Goal: Task Accomplishment & Management: Complete application form

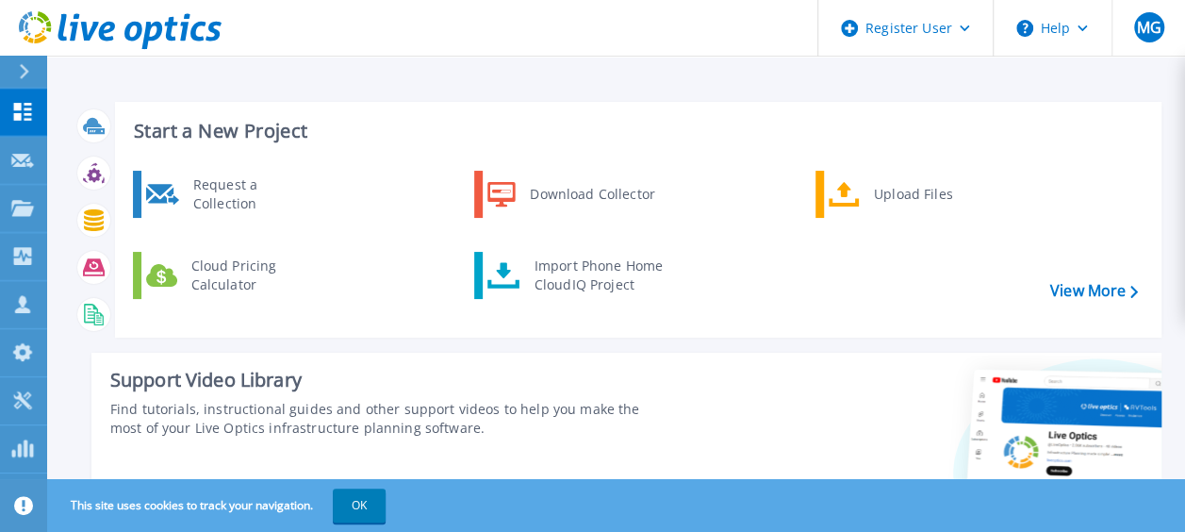
click at [29, 74] on icon at bounding box center [24, 71] width 10 height 15
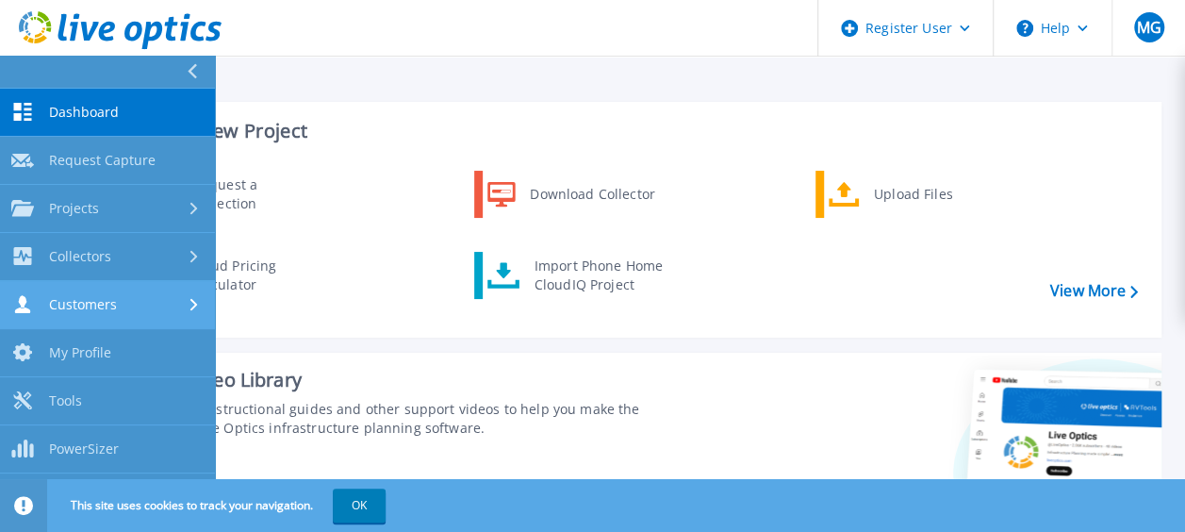
click at [146, 292] on link "Customers Customers" at bounding box center [107, 305] width 215 height 48
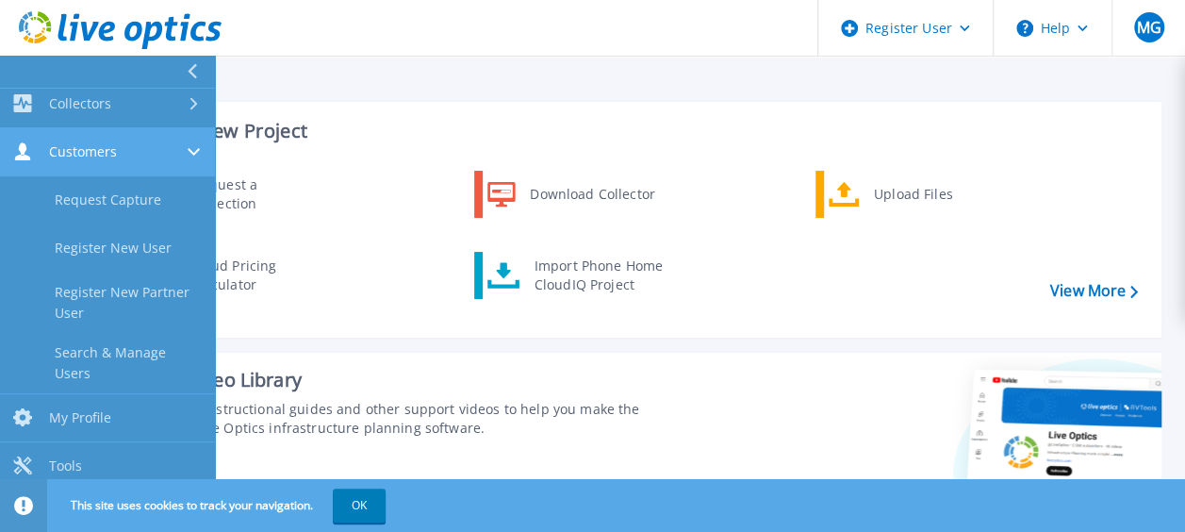
scroll to position [156, 0]
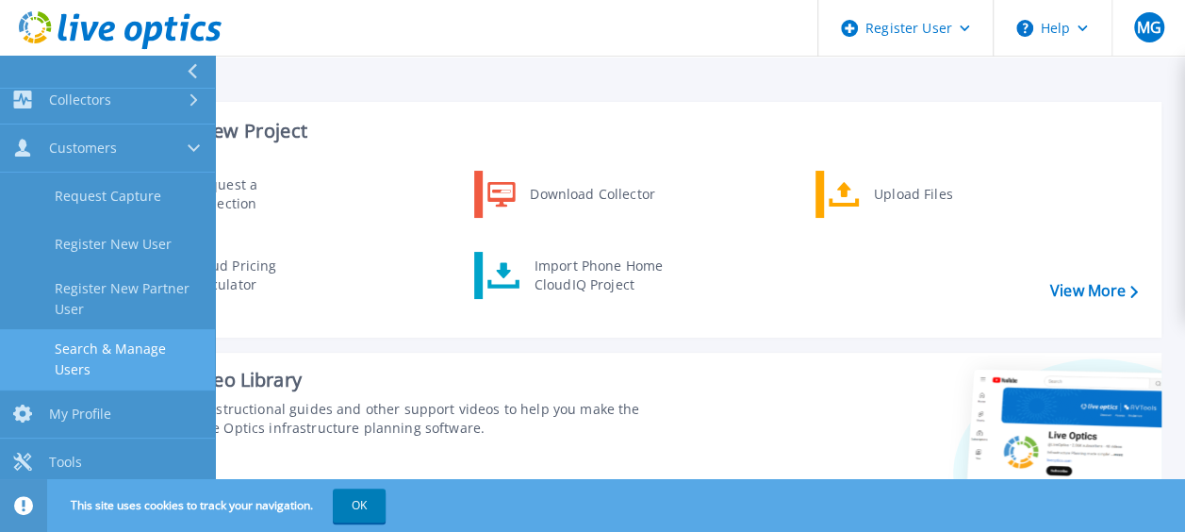
click at [146, 359] on link "Search & Manage Users" at bounding box center [107, 359] width 215 height 60
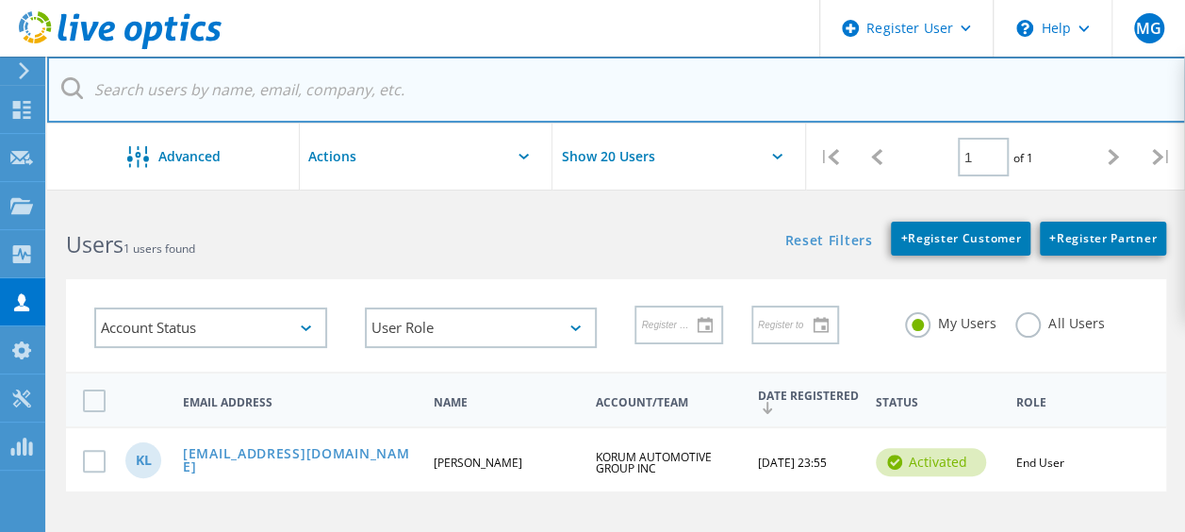
click at [217, 90] on input "text" at bounding box center [616, 90] width 1139 height 66
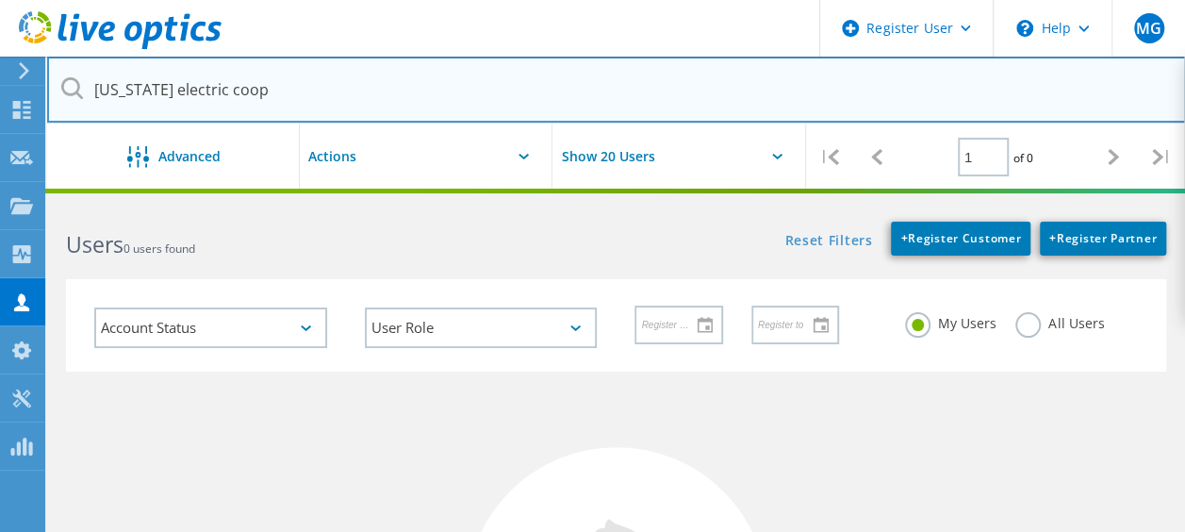
click at [270, 86] on input "Arkansas electric coop" at bounding box center [616, 90] width 1139 height 66
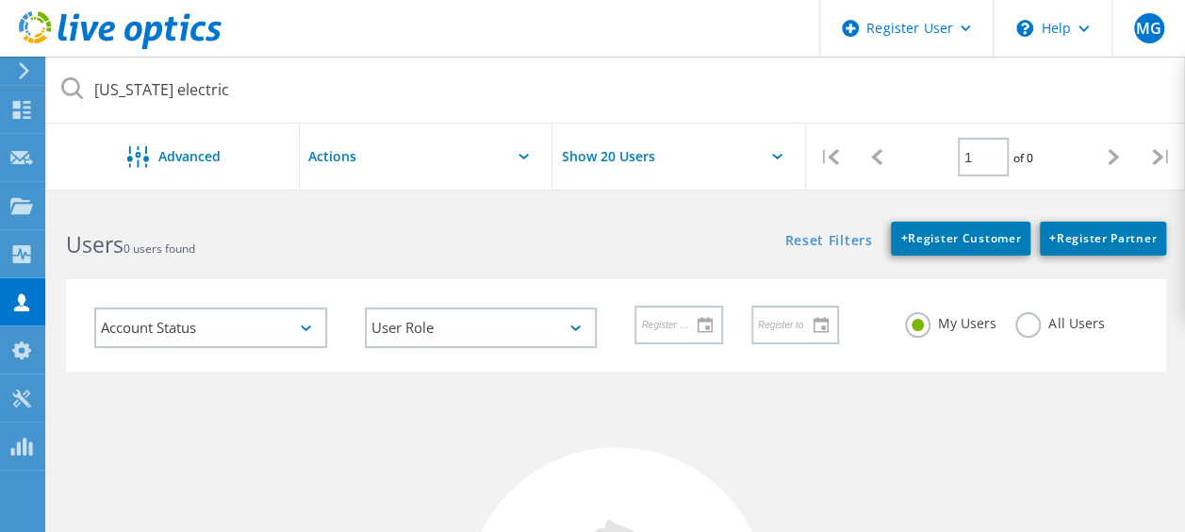
click at [68, 89] on icon at bounding box center [72, 88] width 22 height 22
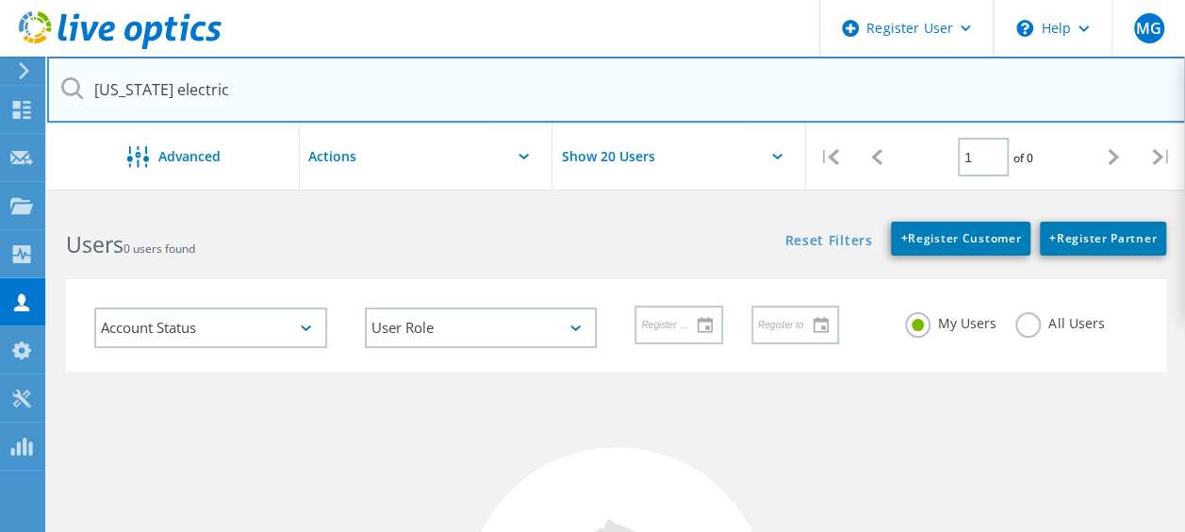
click at [248, 74] on input "Arkansas electric" at bounding box center [616, 90] width 1139 height 66
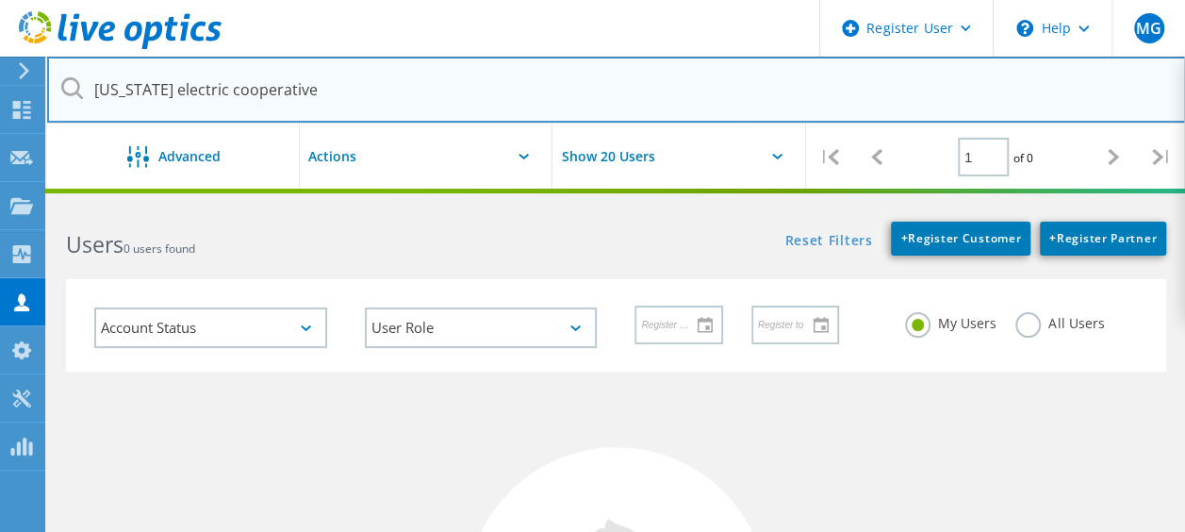
type input "Arkansas electric cooperative"
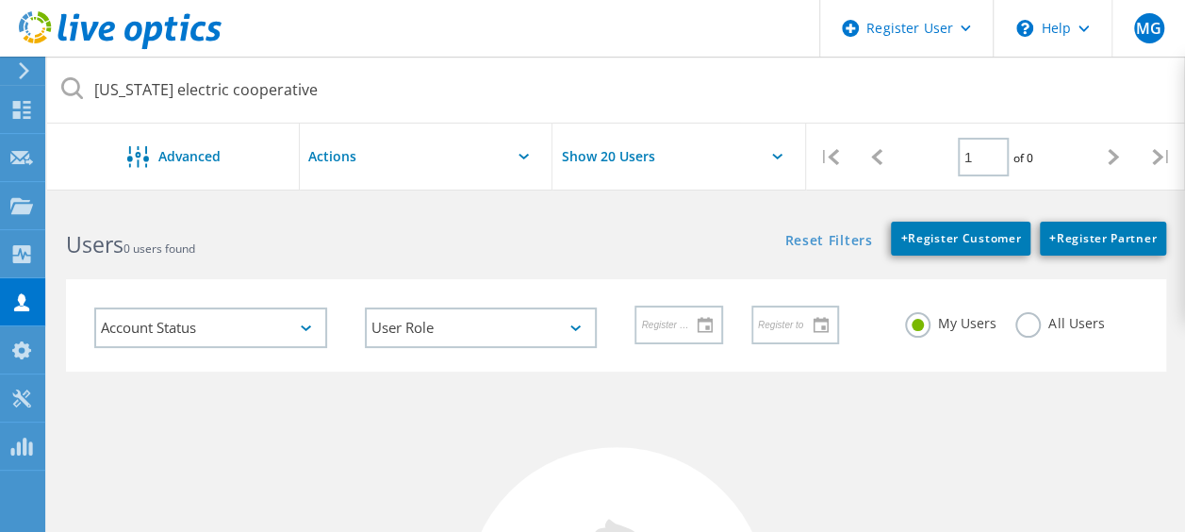
click at [334, 246] on h2 "Users 0 users found" at bounding box center [331, 244] width 531 height 31
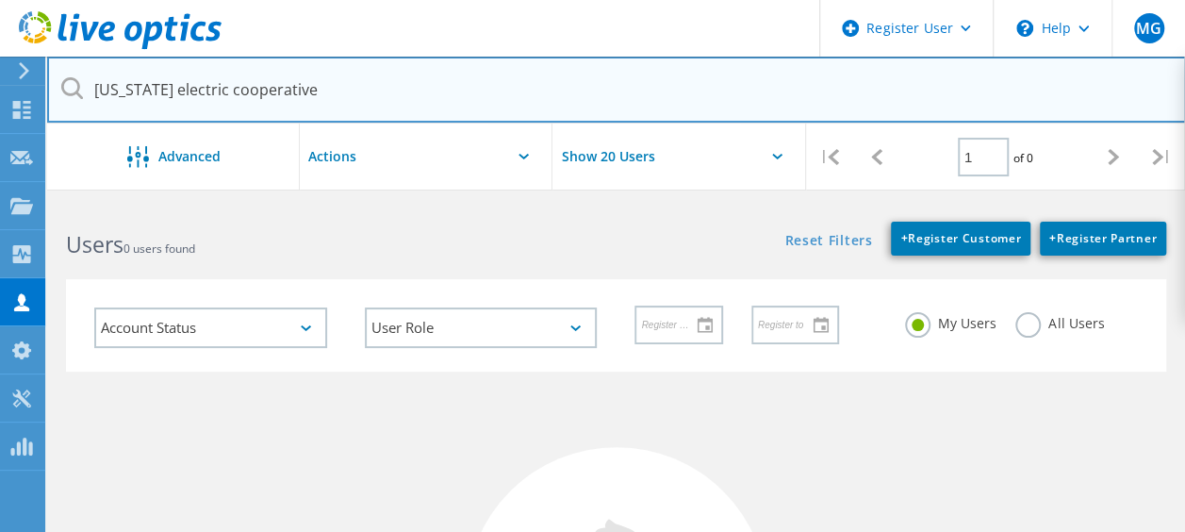
click at [89, 87] on input "Arkansas electric cooperative" at bounding box center [616, 90] width 1139 height 66
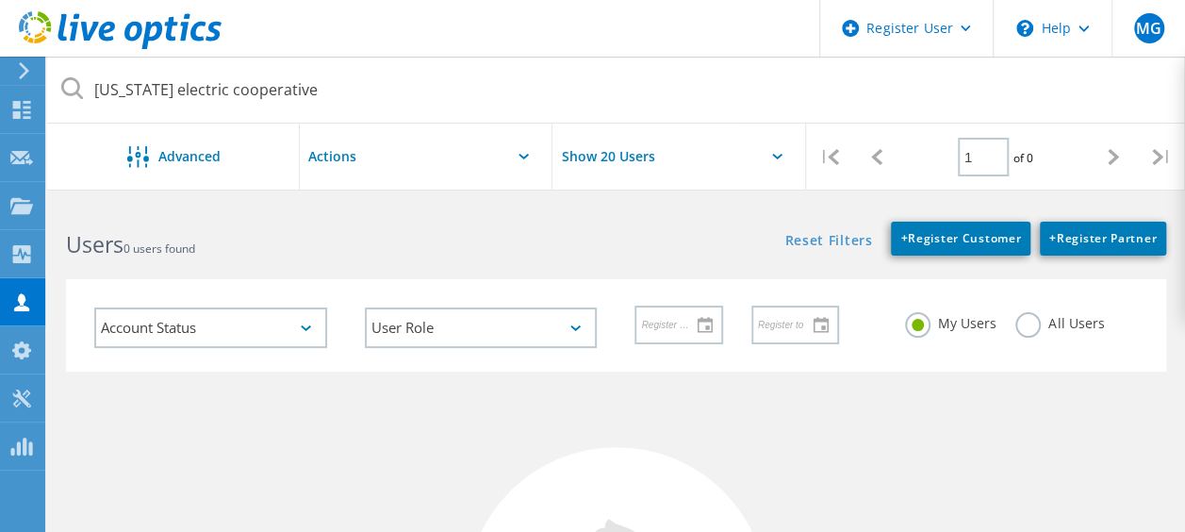
click at [301, 254] on h2 "Users 0 users found" at bounding box center [331, 244] width 531 height 31
click at [68, 82] on icon at bounding box center [72, 88] width 22 height 22
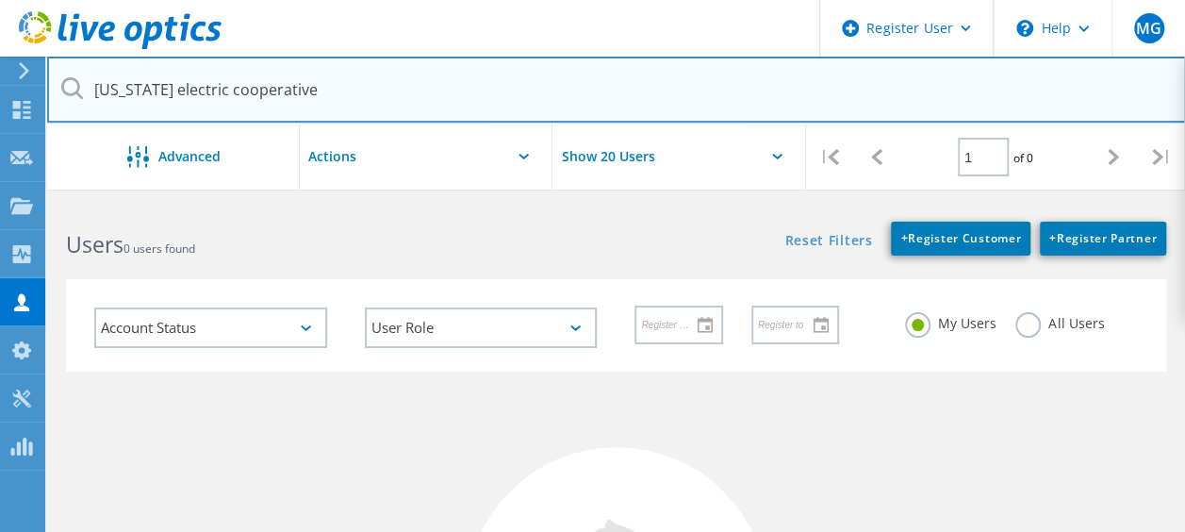
click at [267, 120] on input "Arkansas electric cooperative" at bounding box center [616, 90] width 1139 height 66
click at [347, 85] on input "Arkansas electric cooperative" at bounding box center [616, 90] width 1139 height 66
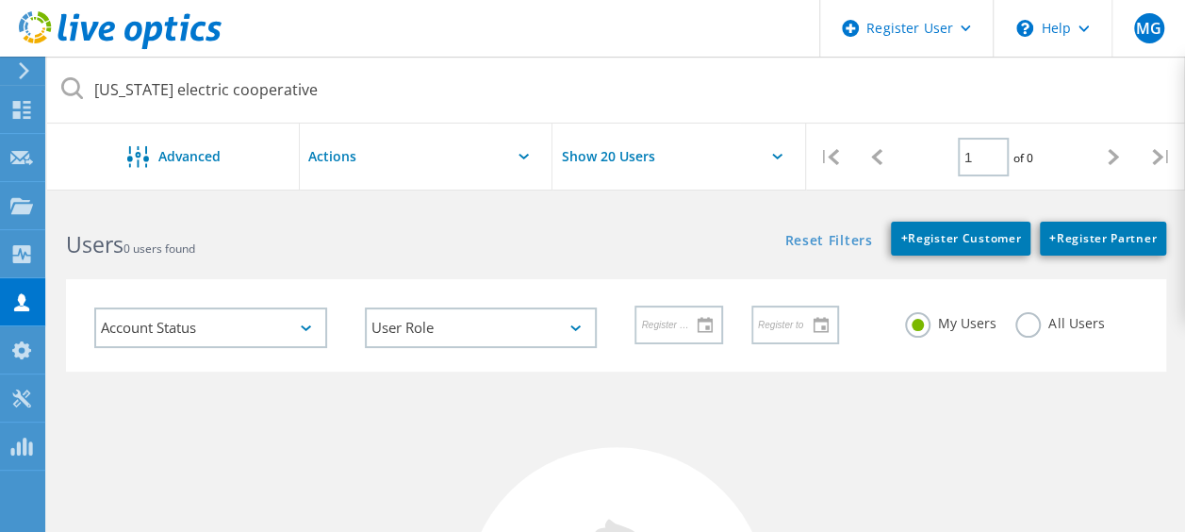
click at [289, 210] on div "Users 0 users found" at bounding box center [331, 228] width 568 height 50
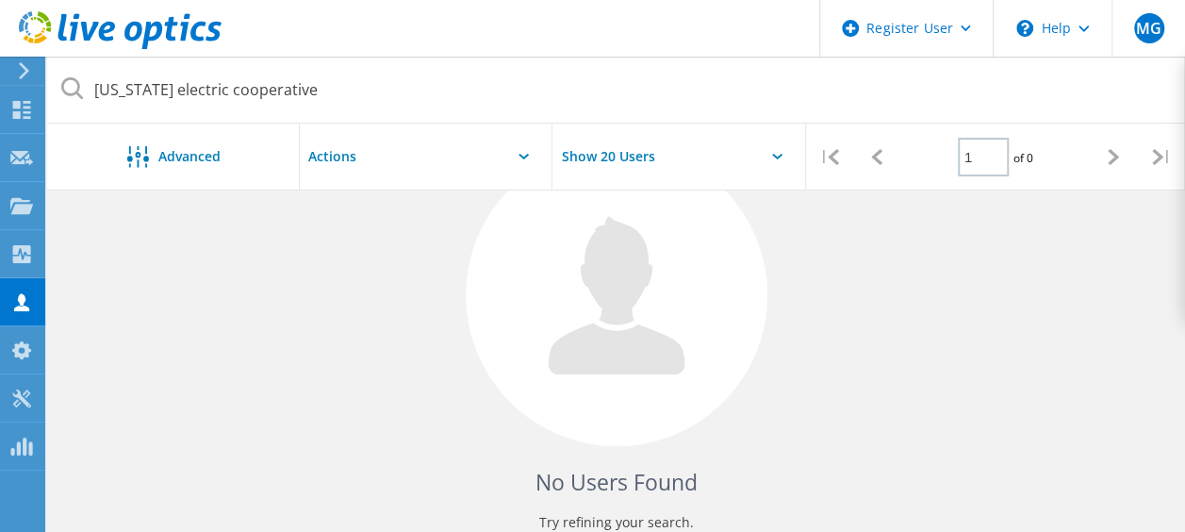
scroll to position [411, 0]
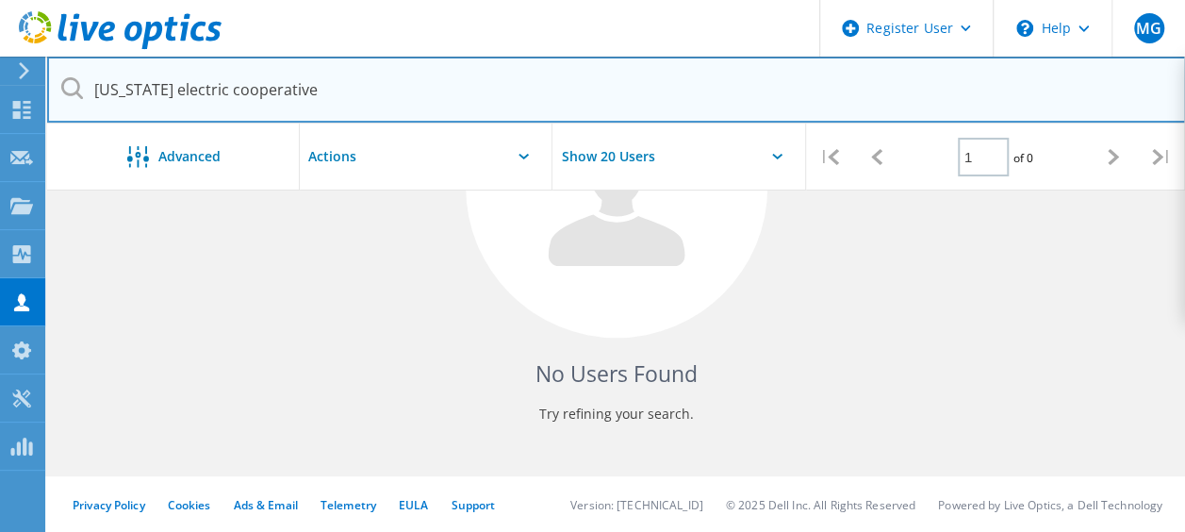
drag, startPoint x: 326, startPoint y: 91, endPoint x: 83, endPoint y: 79, distance: 243.5
click at [83, 79] on input "Arkansas electric cooperative" at bounding box center [616, 90] width 1139 height 66
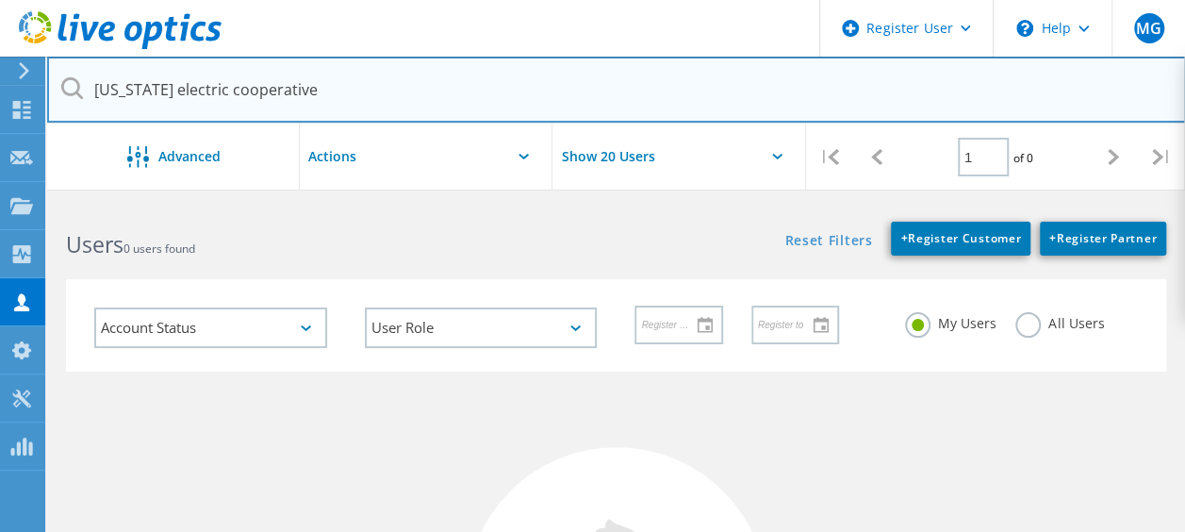
click at [295, 107] on input "Arkansas electric cooperative" at bounding box center [616, 90] width 1139 height 66
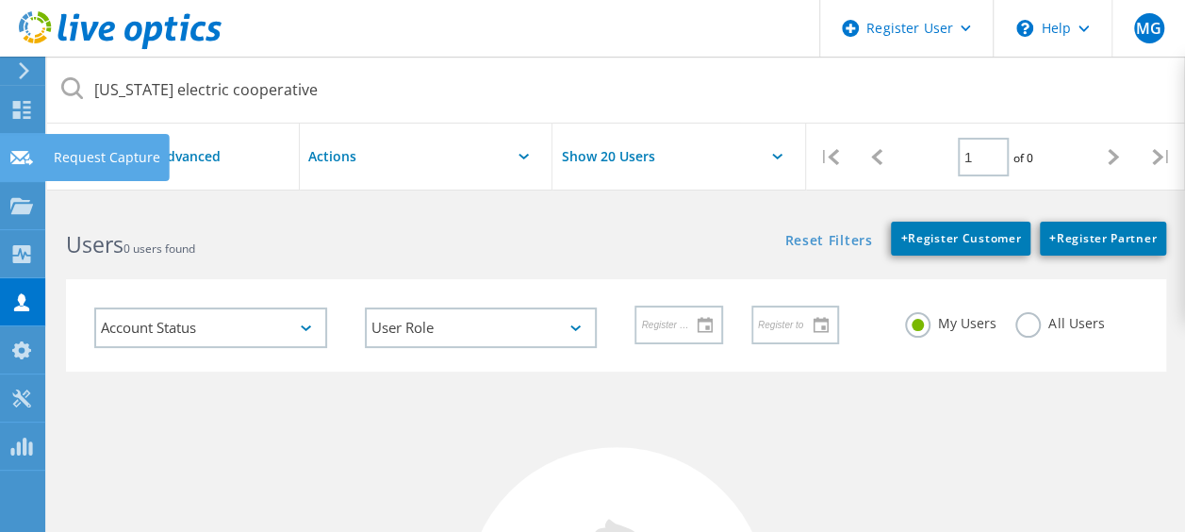
click at [16, 167] on div at bounding box center [21, 160] width 23 height 21
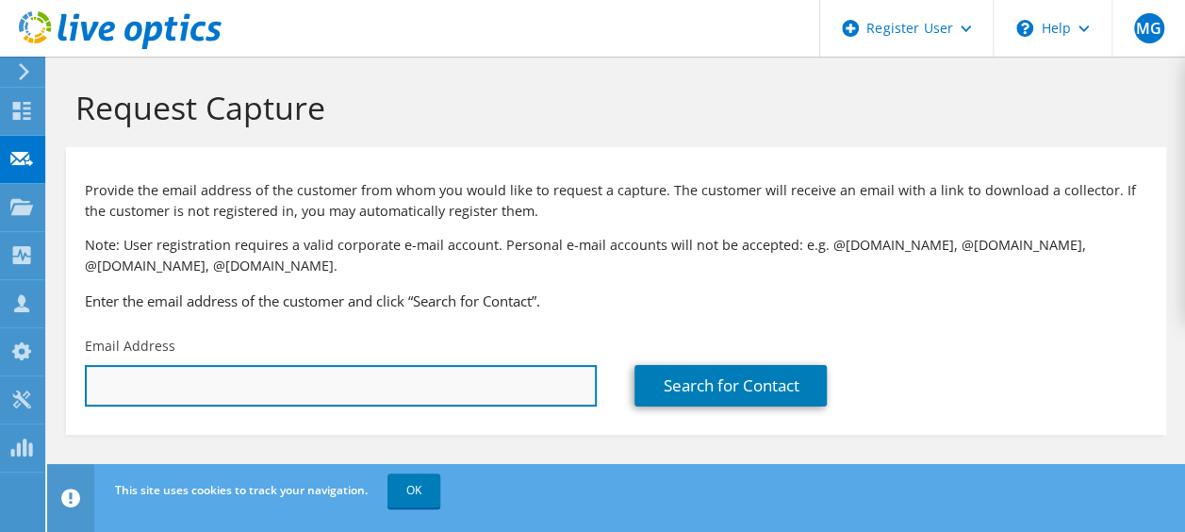
click at [190, 385] on input "text" at bounding box center [341, 385] width 512 height 41
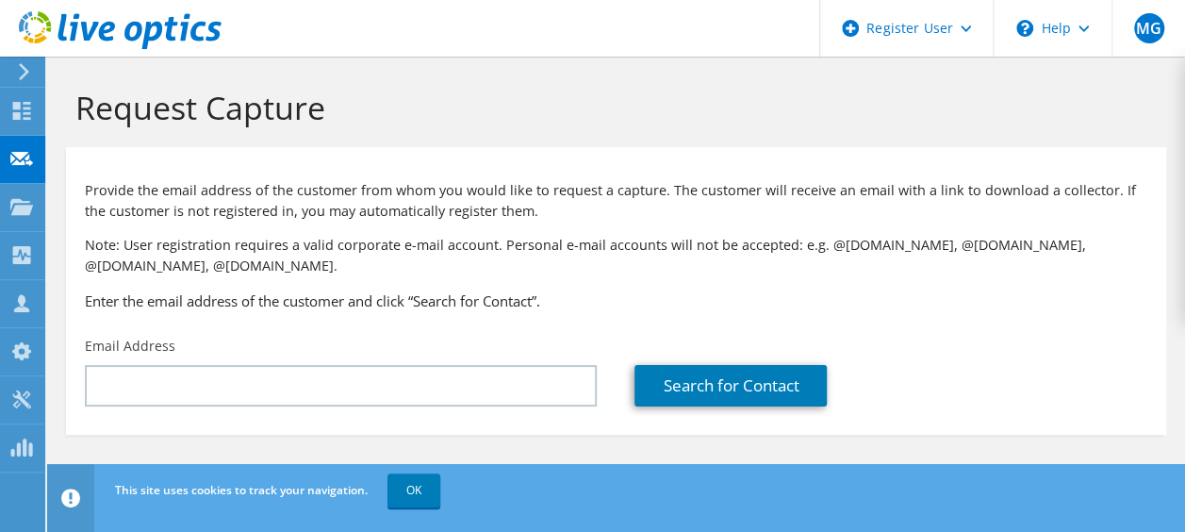
click at [194, 410] on div "Email Address" at bounding box center [341, 371] width 550 height 89
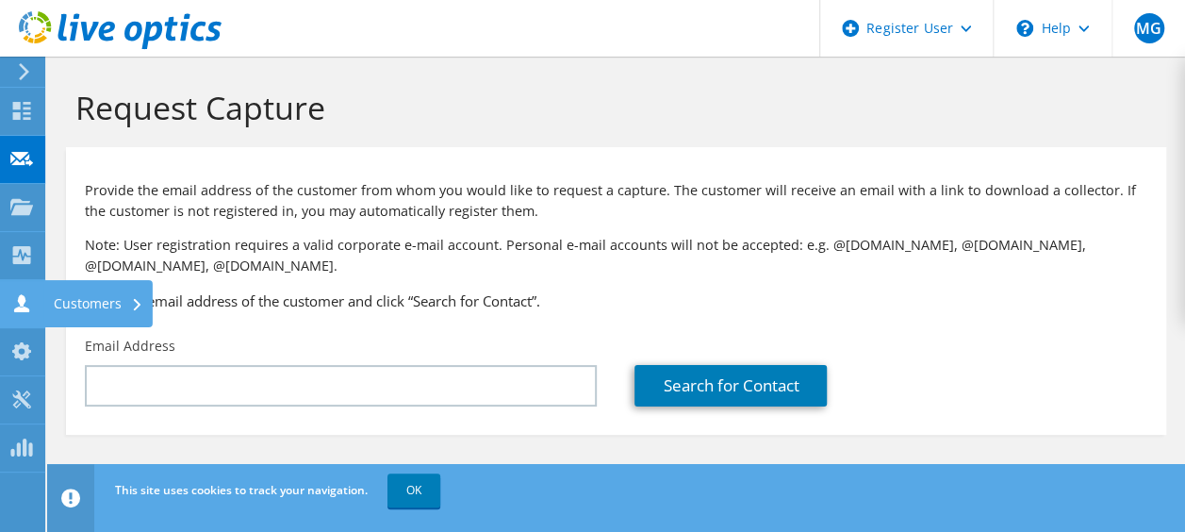
click at [13, 304] on icon at bounding box center [21, 303] width 23 height 18
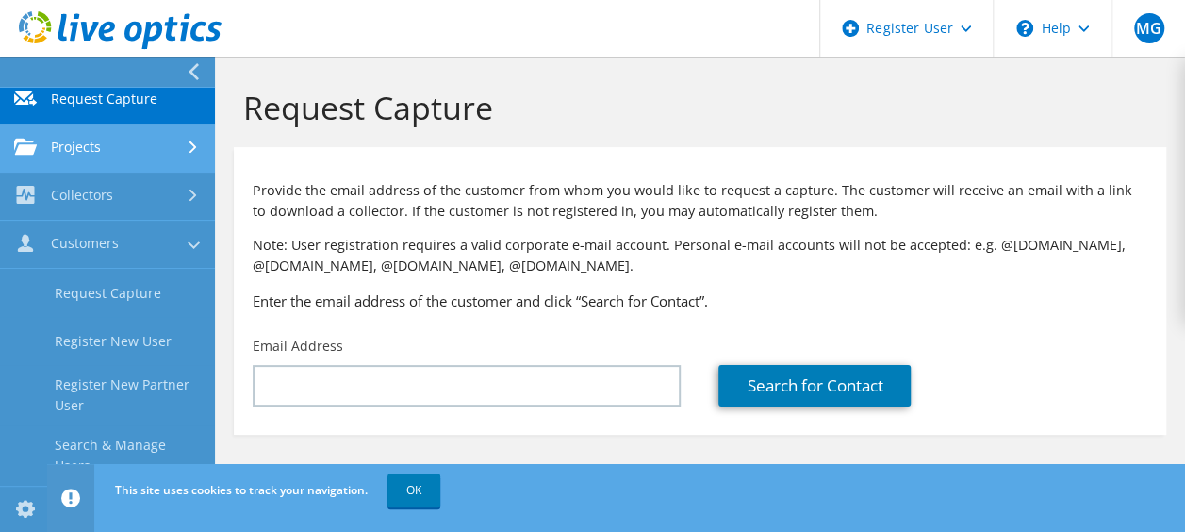
scroll to position [155, 0]
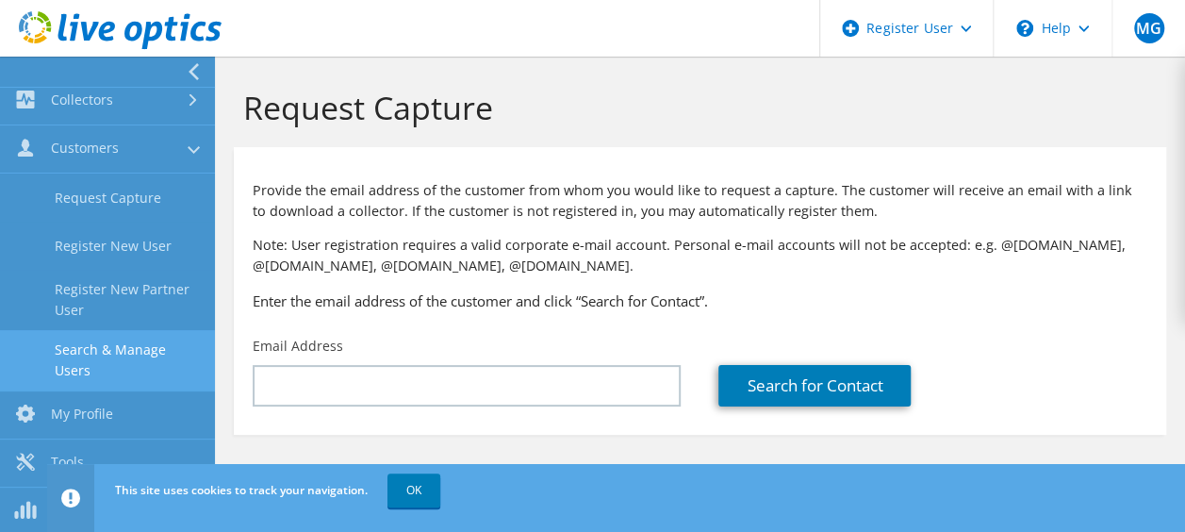
click at [145, 369] on link "Search & Manage Users" at bounding box center [107, 360] width 215 height 60
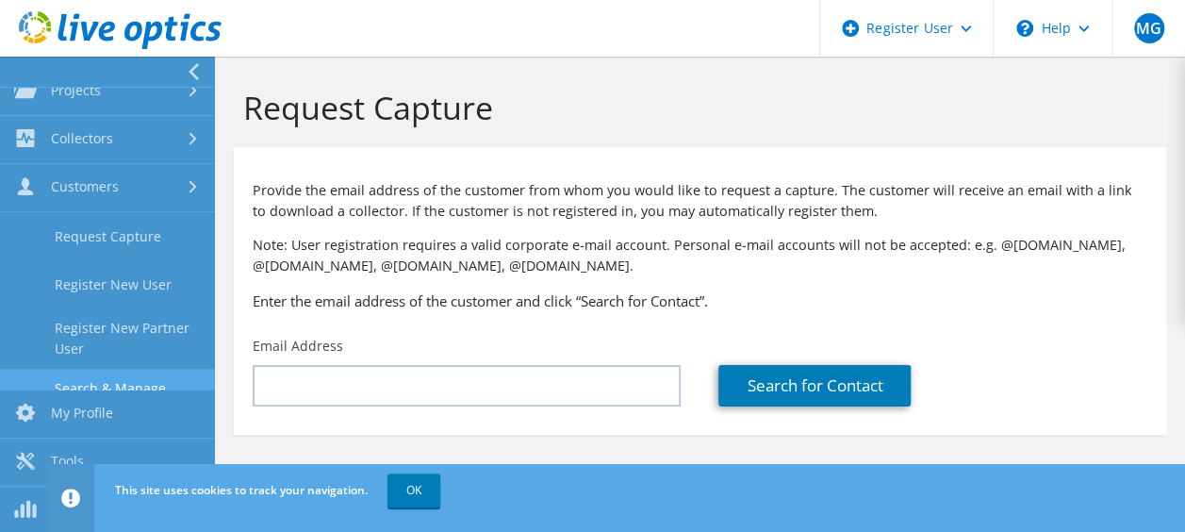
scroll to position [25, 0]
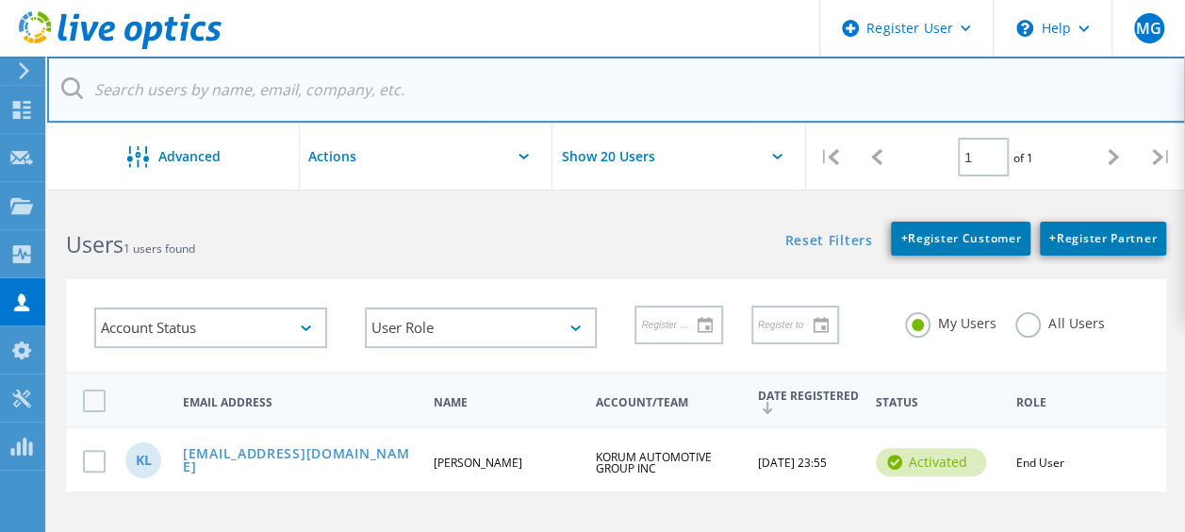
click at [326, 96] on input "text" at bounding box center [616, 90] width 1139 height 66
paste input "Timothy.Bennett@aecc.com"
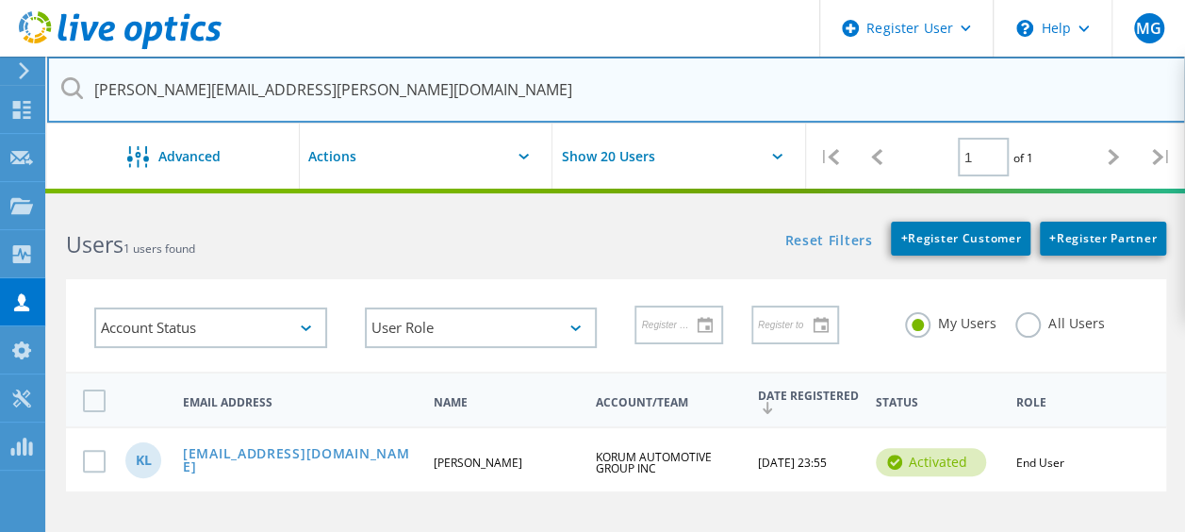
type input "Timothy.Bennett@aecc.com"
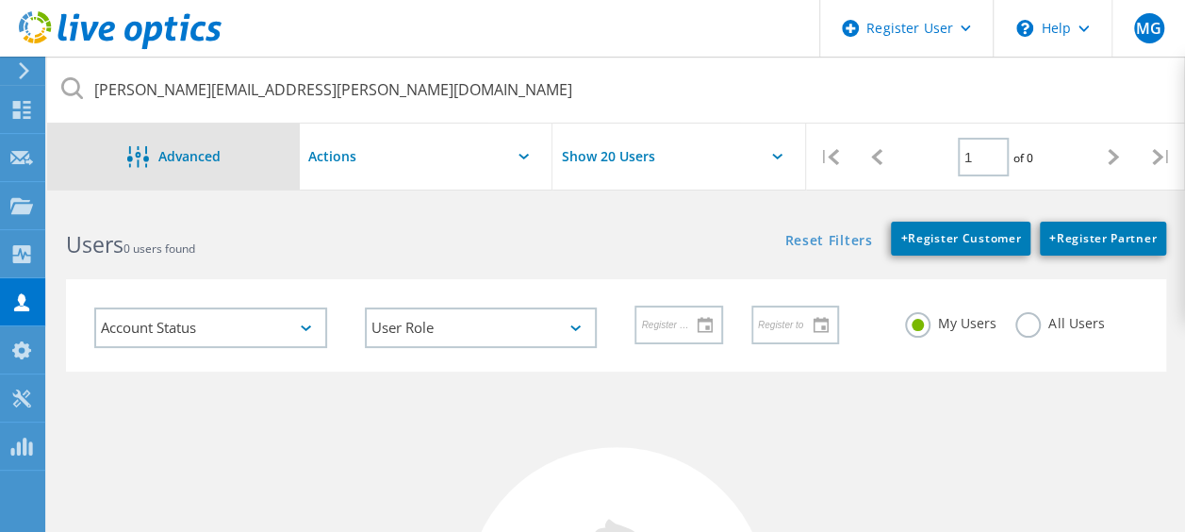
click at [229, 141] on div "Advanced" at bounding box center [173, 156] width 253 height 66
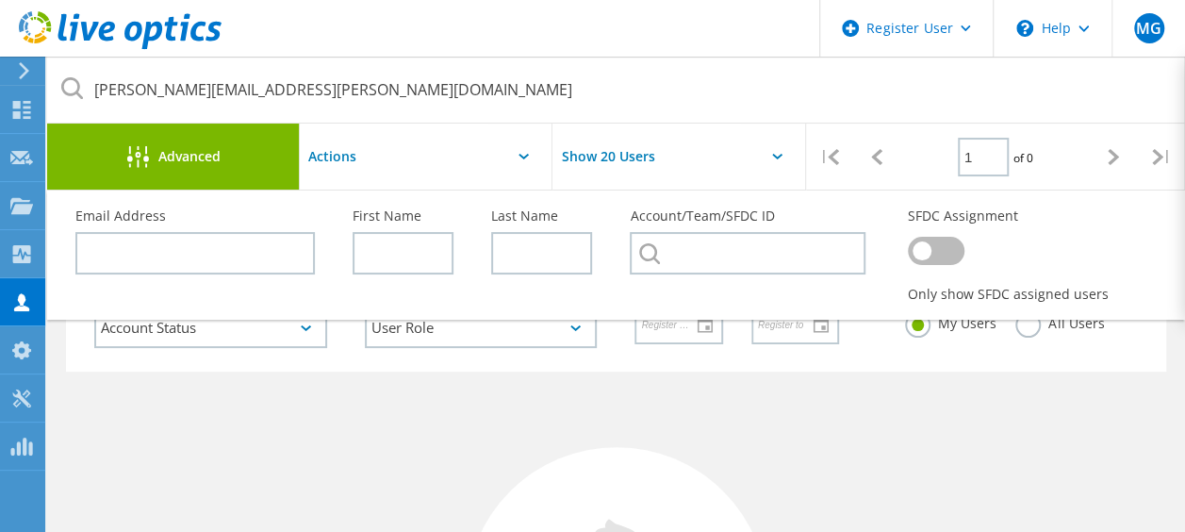
click at [431, 145] on input "text" at bounding box center [394, 156] width 189 height 66
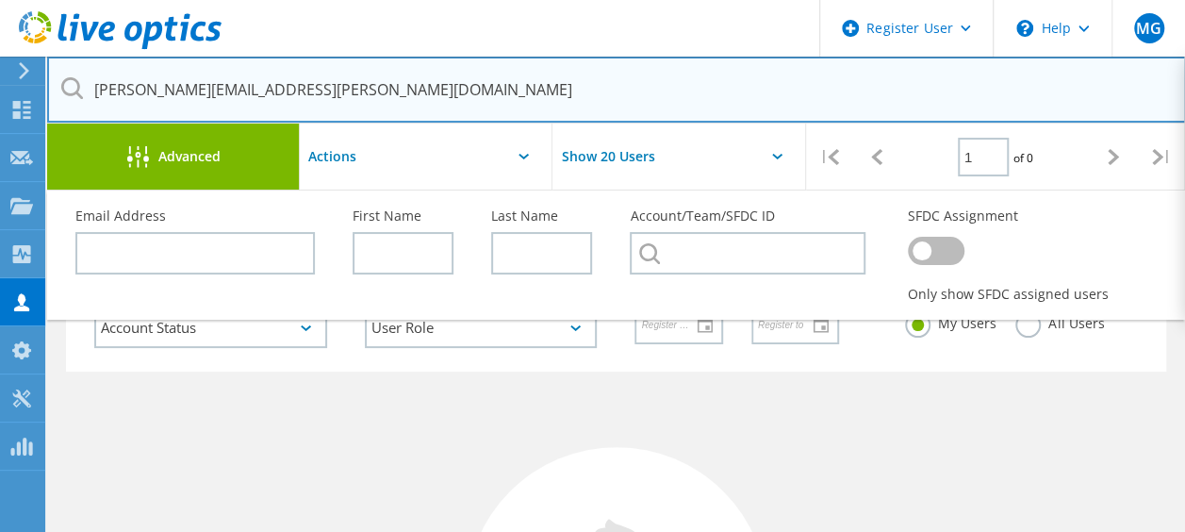
click at [379, 74] on input "Timothy.Bennett@aecc.com" at bounding box center [616, 90] width 1139 height 66
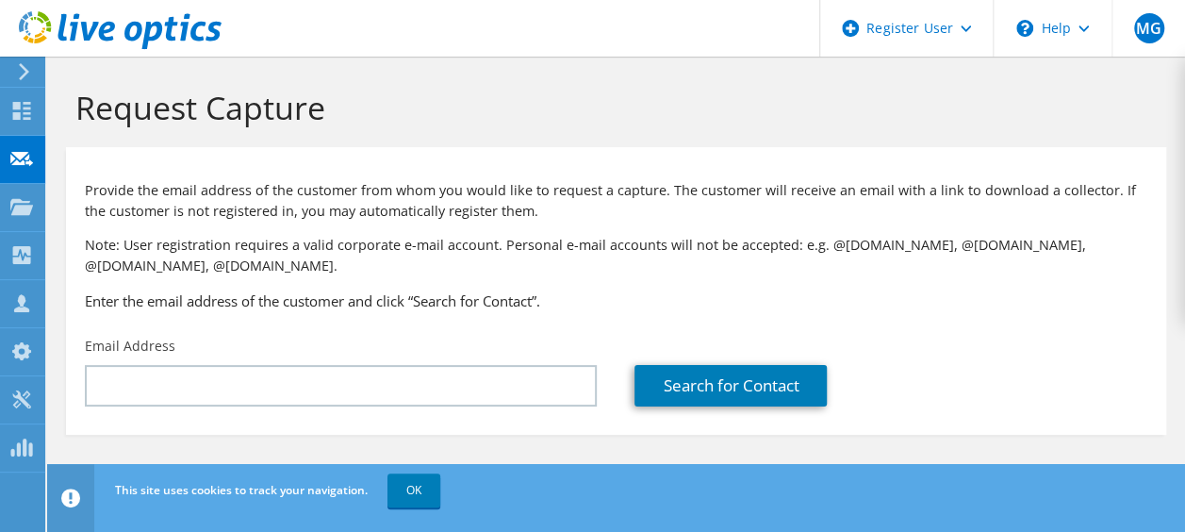
click at [132, 364] on div "Email Address" at bounding box center [341, 371] width 550 height 89
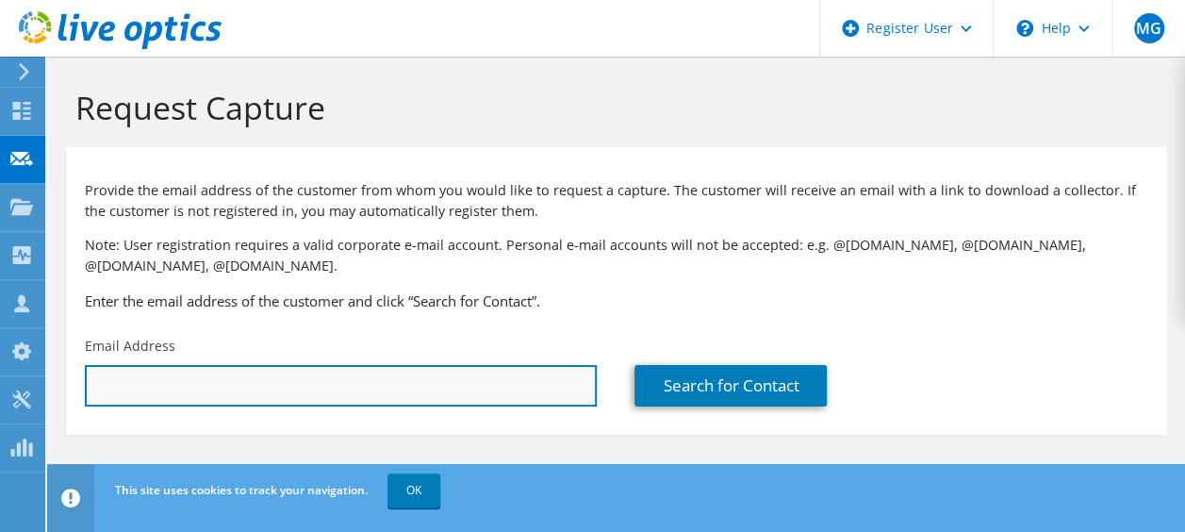
click at [113, 397] on input "text" at bounding box center [341, 385] width 512 height 41
paste input "[PERSON_NAME][EMAIL_ADDRESS][PERSON_NAME][DOMAIN_NAME]"
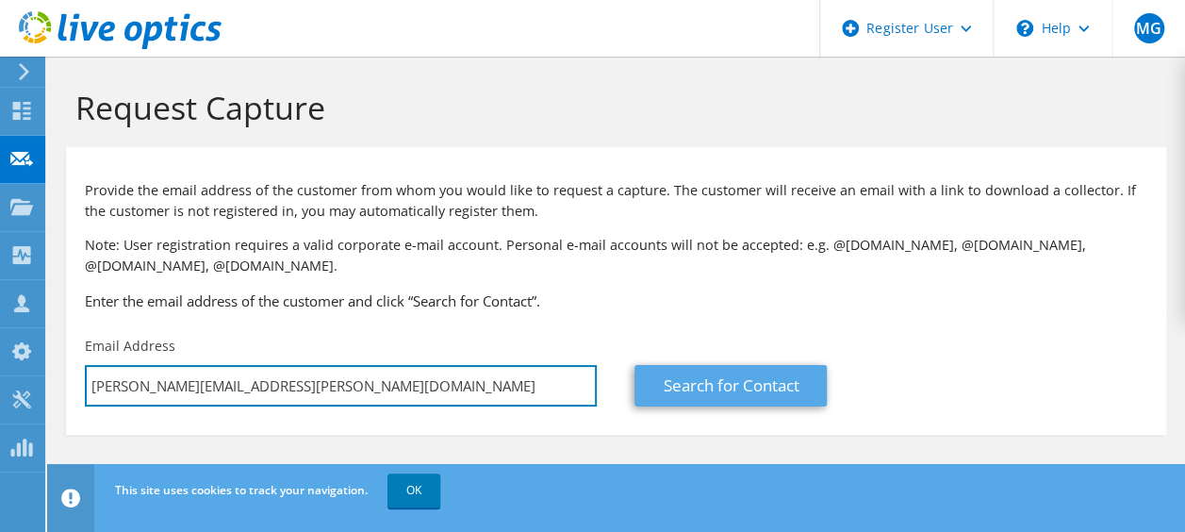
type input "[PERSON_NAME][EMAIL_ADDRESS][PERSON_NAME][DOMAIN_NAME]"
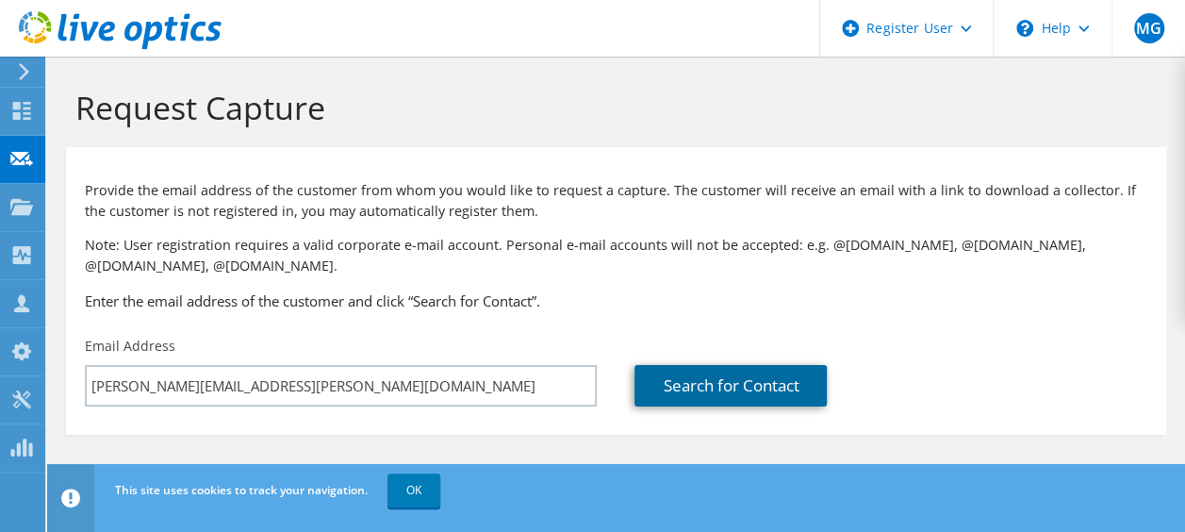
click at [718, 386] on link "Search for Contact" at bounding box center [730, 385] width 192 height 41
type input "[US_STATE] ELECTRIC COOPERATIVE"
type input "[PERSON_NAME]"
type input "Bennett"
type input "United States"
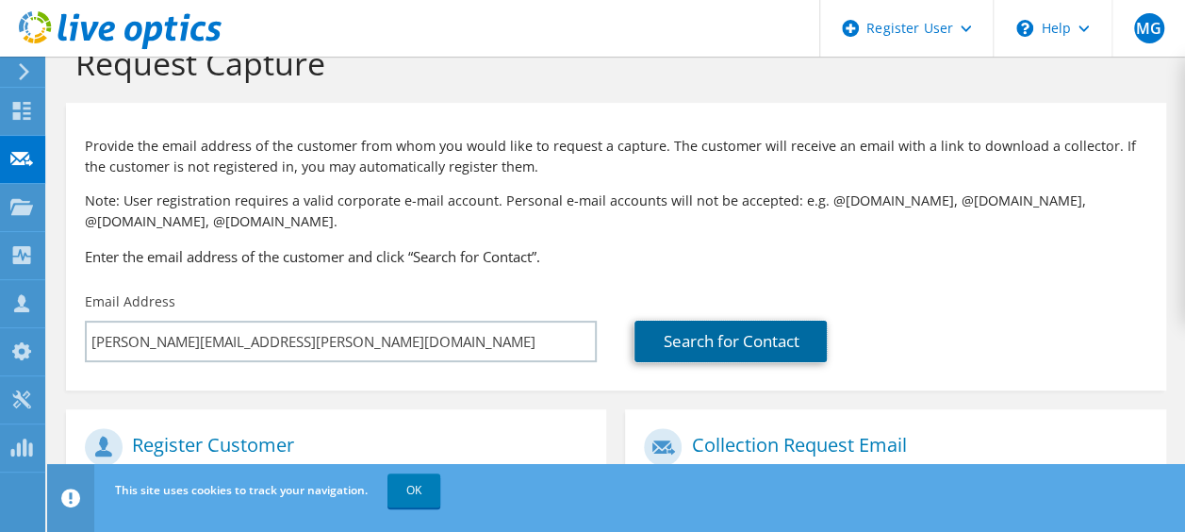
scroll to position [43, 0]
click at [714, 337] on link "Search for Contact" at bounding box center [730, 341] width 192 height 41
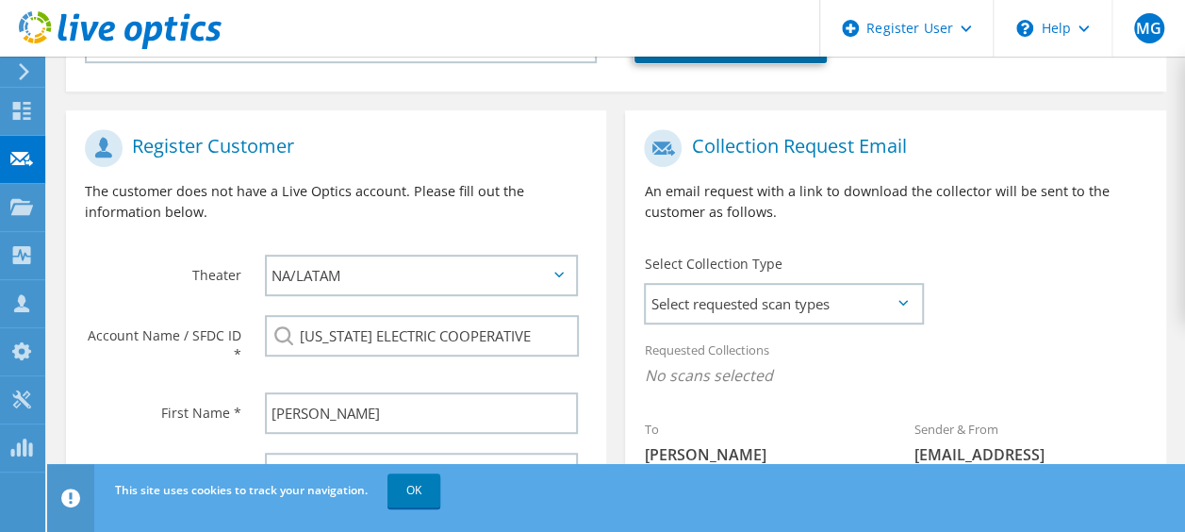
scroll to position [0, 0]
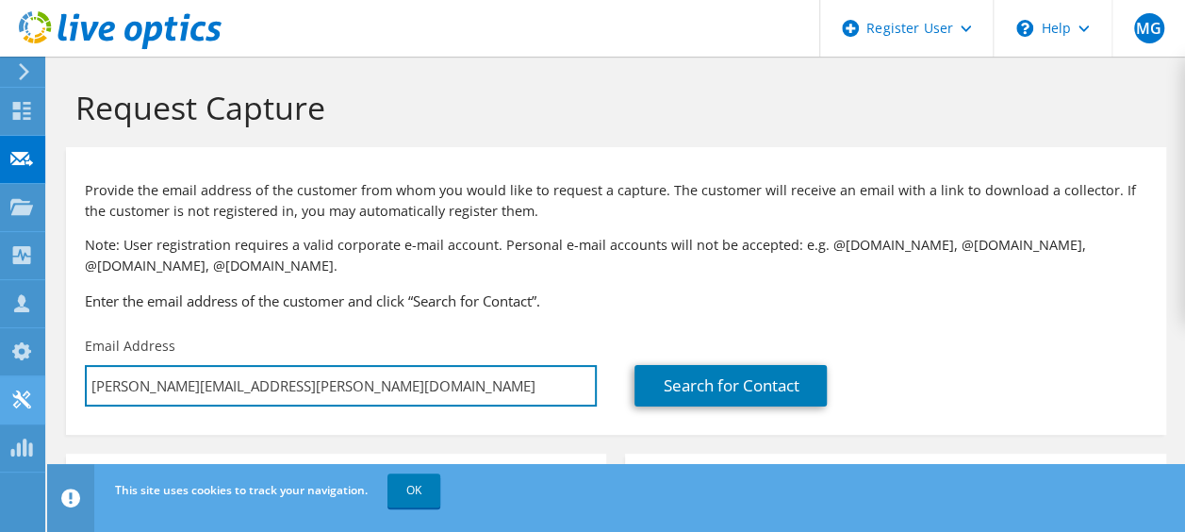
drag, startPoint x: 320, startPoint y: 396, endPoint x: 27, endPoint y: 380, distance: 292.6
paste input "[PERSON_NAME][DOMAIN_NAME][EMAIL_ADDRESS][PERSON_NAME][DOMAIN_NAME]>;"
type input "Timothy.Bennetjosh.hyatt@aecc.com>;"
type input "Select"
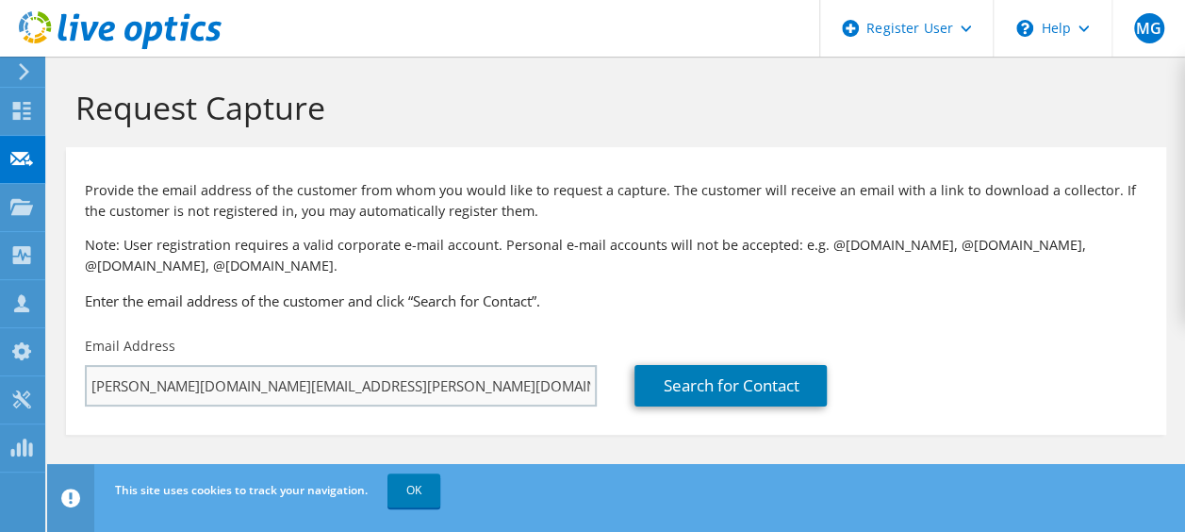
drag, startPoint x: 369, startPoint y: 411, endPoint x: 234, endPoint y: 369, distance: 141.9
click at [234, 369] on div "Email Address Timothy.Bennetjosh.hyatt@aecc.com>;" at bounding box center [341, 371] width 550 height 89
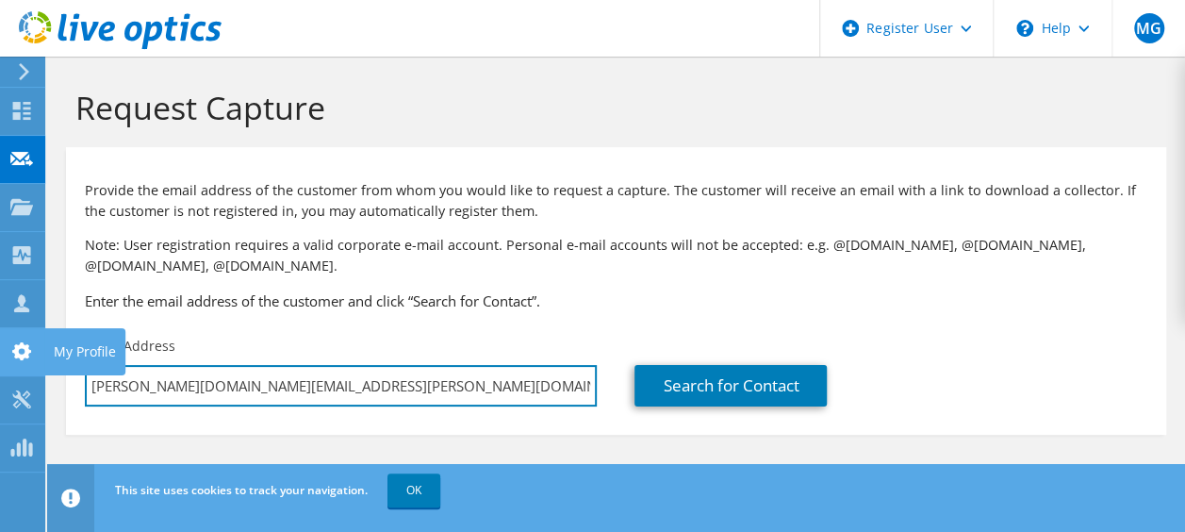
drag, startPoint x: 354, startPoint y: 392, endPoint x: 41, endPoint y: 345, distance: 317.4
click at [41, 345] on div "MG Dell User Madi Giacomo Madi.Giacomo@dell.com Dell My Profile Log Out \n Help…" at bounding box center [592, 266] width 1185 height 532
click at [383, 368] on input "Timothy.Bennetjosh.hyatt@aecc.com>;" at bounding box center [341, 385] width 512 height 41
drag, startPoint x: 375, startPoint y: 385, endPoint x: 58, endPoint y: 347, distance: 318.9
click at [58, 347] on section "Request Capture Provide the email address of the customer from whom you would l…" at bounding box center [616, 293] width 1138 height 472
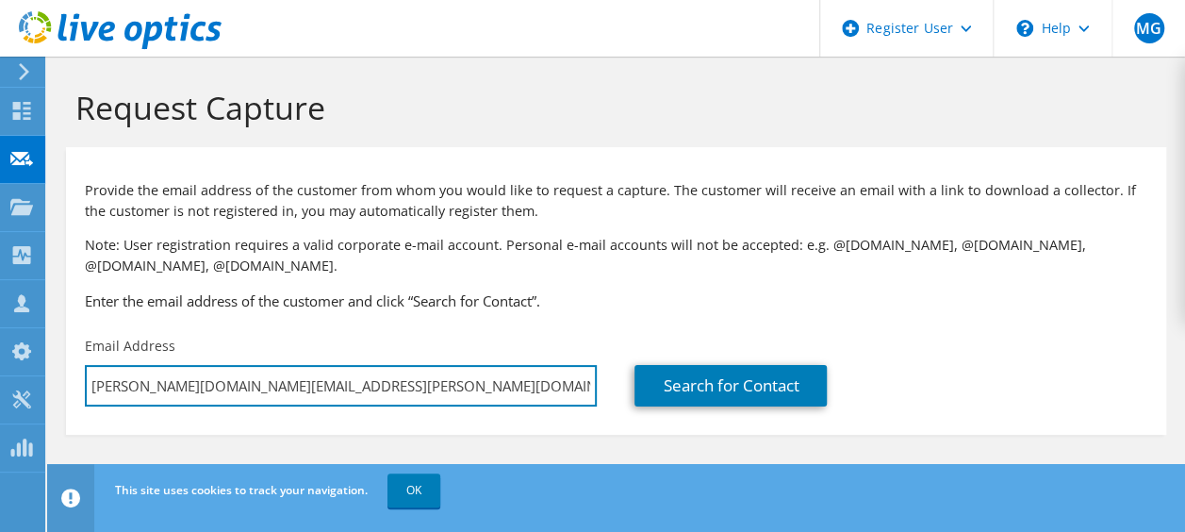
paste input "text"
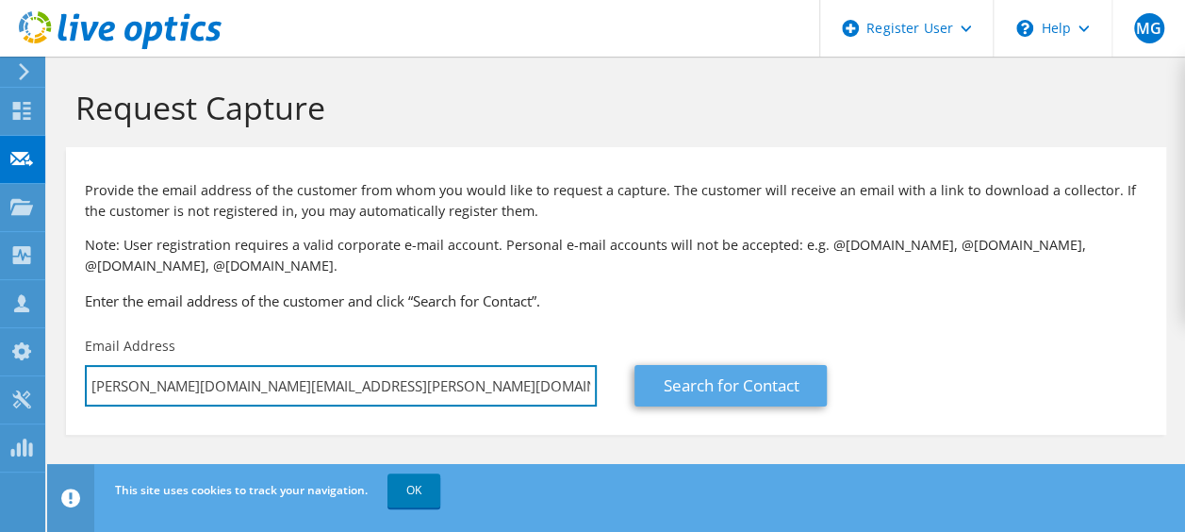
type input "[PERSON_NAME][DOMAIN_NAME][EMAIL_ADDRESS][PERSON_NAME][DOMAIN_NAME]"
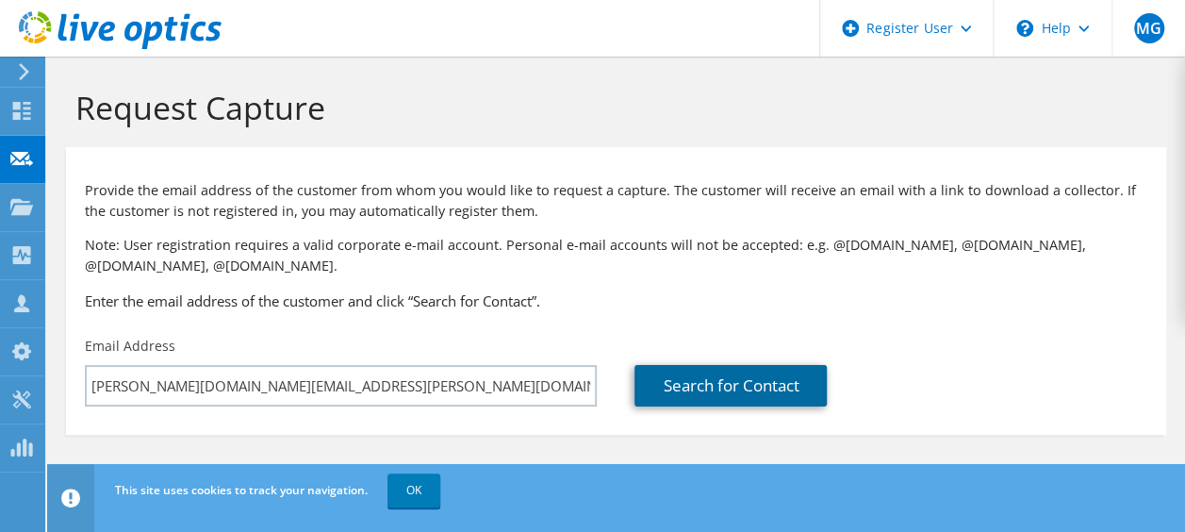
click at [696, 372] on link "Search for Contact" at bounding box center [730, 385] width 192 height 41
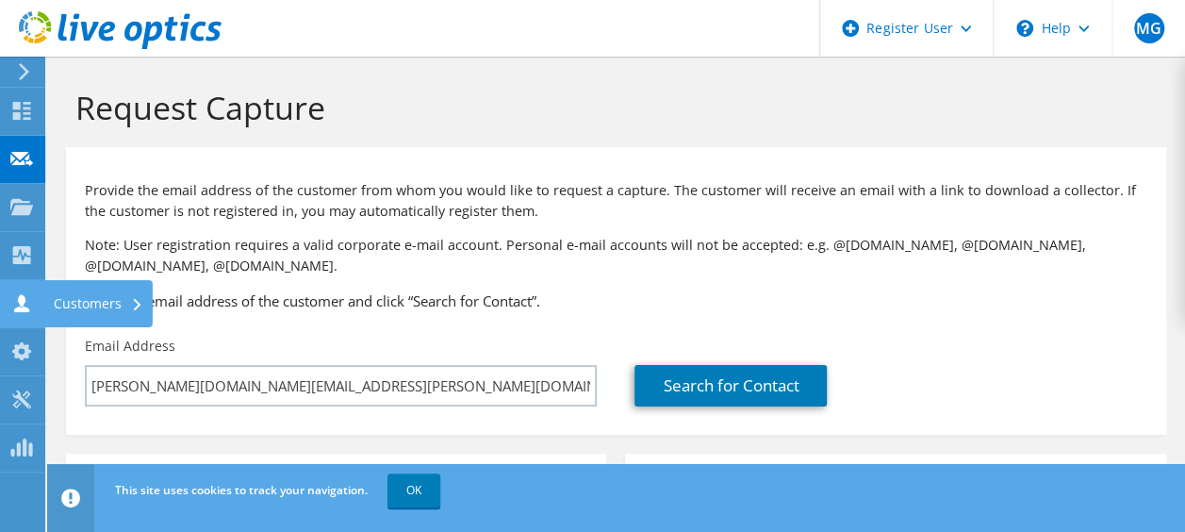
click at [83, 300] on div "Customers" at bounding box center [98, 303] width 108 height 47
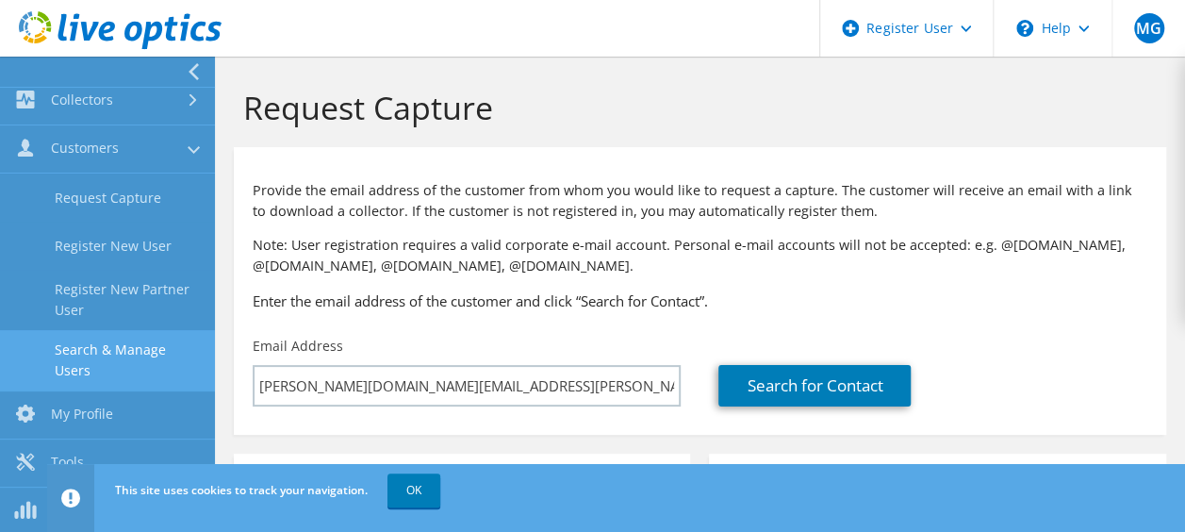
click at [109, 354] on link "Search & Manage Users" at bounding box center [107, 360] width 215 height 60
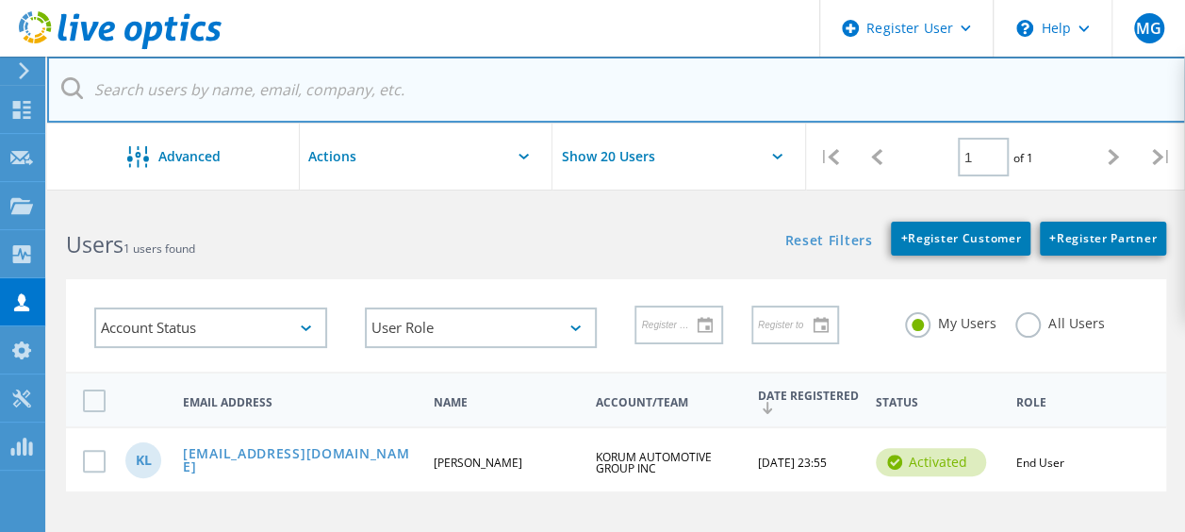
click at [280, 90] on input "text" at bounding box center [616, 90] width 1139 height 66
paste input "[PERSON_NAME][DOMAIN_NAME][EMAIL_ADDRESS][PERSON_NAME][DOMAIN_NAME]>;"
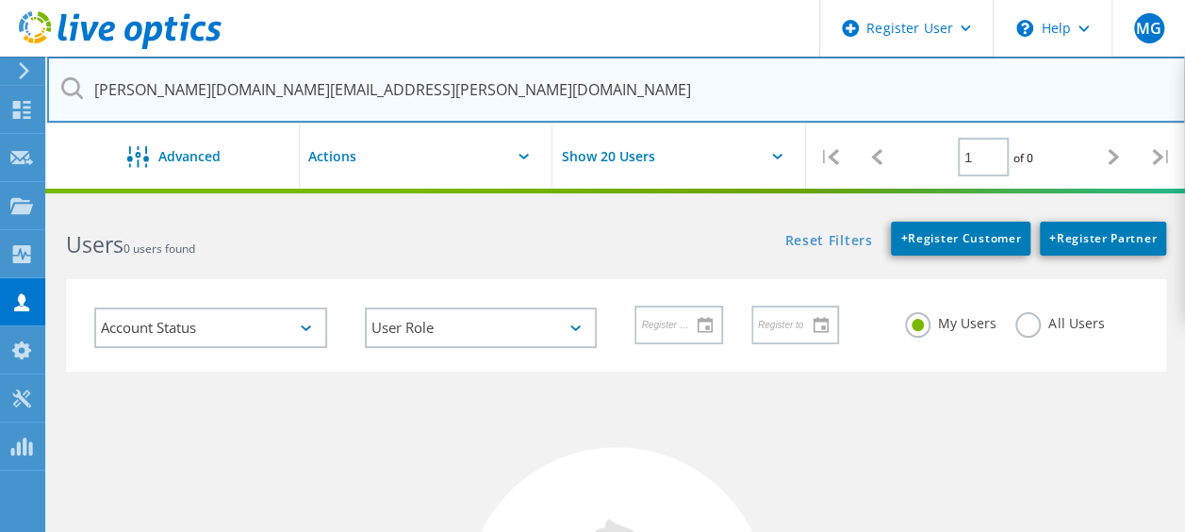
type input "[PERSON_NAME][DOMAIN_NAME][EMAIL_ADDRESS][PERSON_NAME][DOMAIN_NAME]"
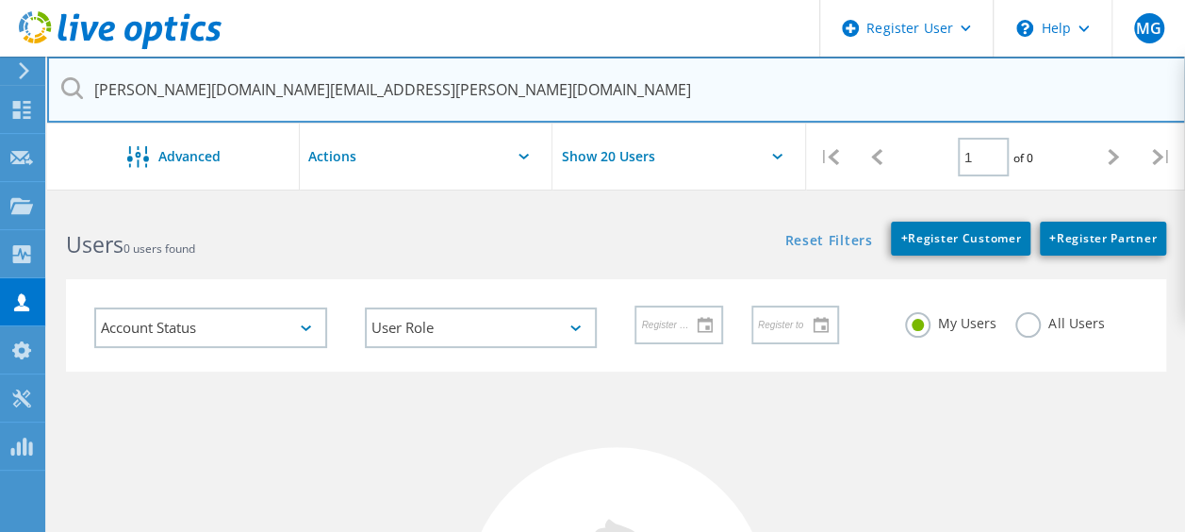
click at [291, 109] on input "[PERSON_NAME][DOMAIN_NAME][EMAIL_ADDRESS][PERSON_NAME][DOMAIN_NAME]" at bounding box center [616, 90] width 1139 height 66
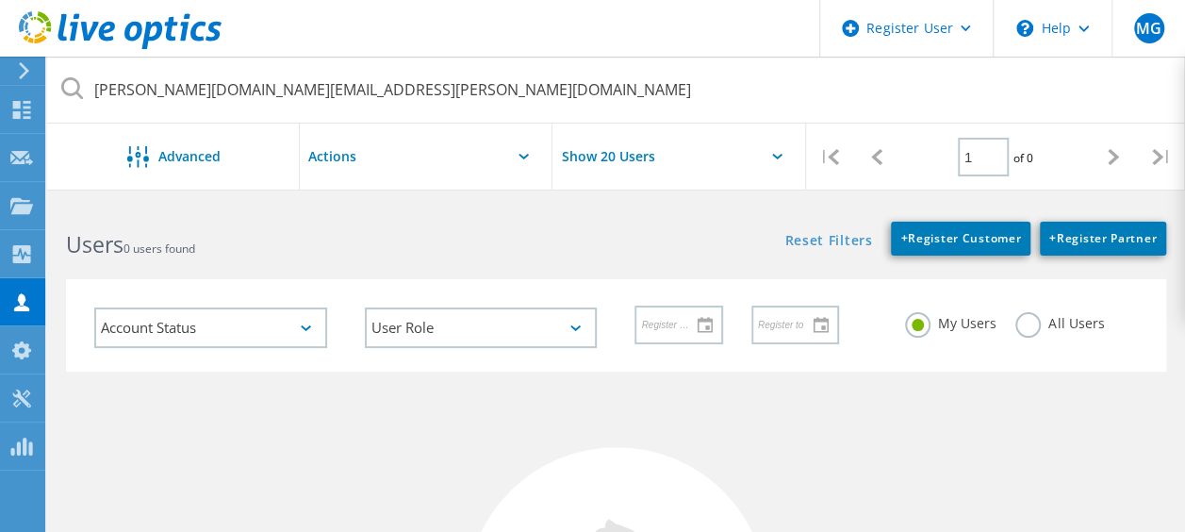
click at [262, 223] on div "Users 0 users found" at bounding box center [331, 228] width 568 height 50
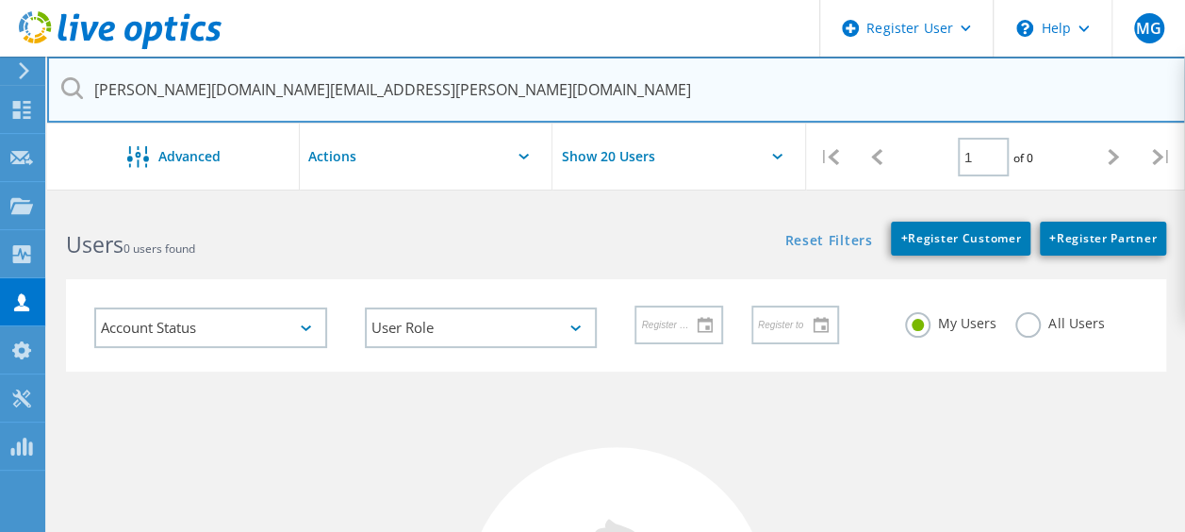
click at [314, 77] on input "[PERSON_NAME][DOMAIN_NAME][EMAIL_ADDRESS][PERSON_NAME][DOMAIN_NAME]" at bounding box center [616, 90] width 1139 height 66
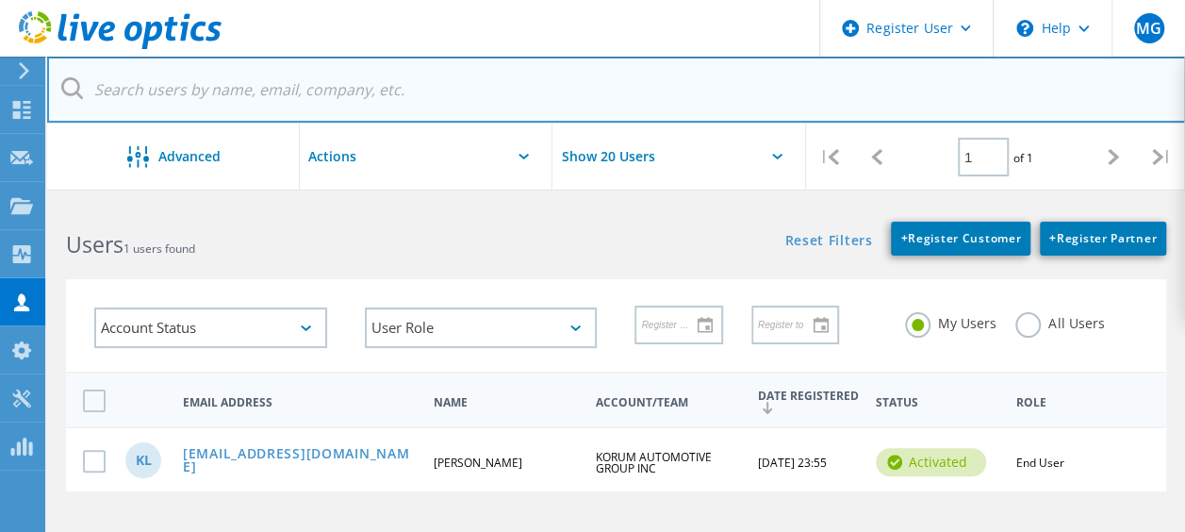
click at [287, 87] on input "text" at bounding box center [616, 90] width 1139 height 66
paste input "[PERSON_NAME][DOMAIN_NAME][EMAIL_ADDRESS][PERSON_NAME][DOMAIN_NAME]>;"
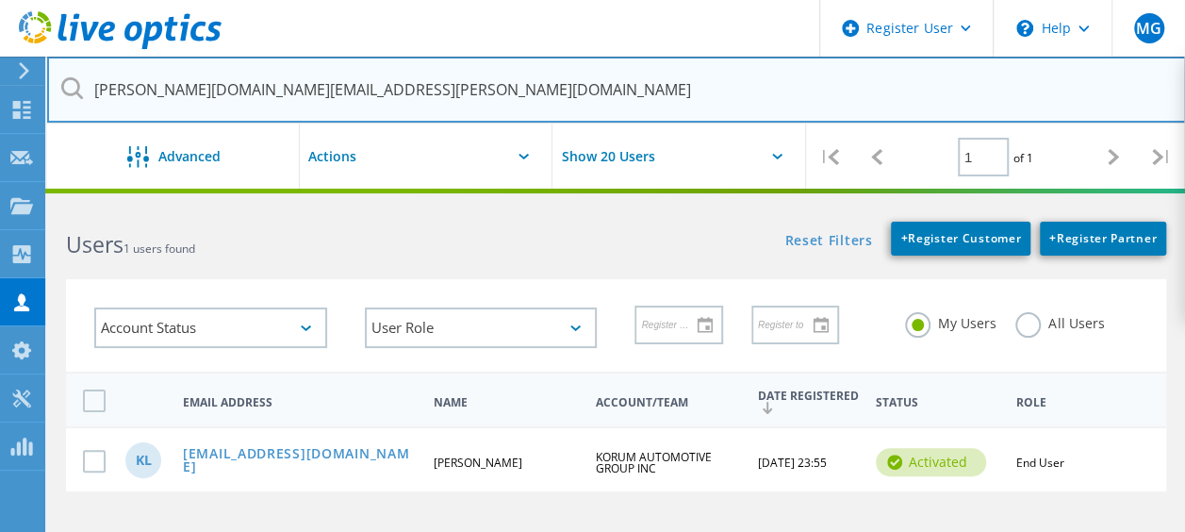
type input "[PERSON_NAME][DOMAIN_NAME][EMAIL_ADDRESS][PERSON_NAME][DOMAIN_NAME]"
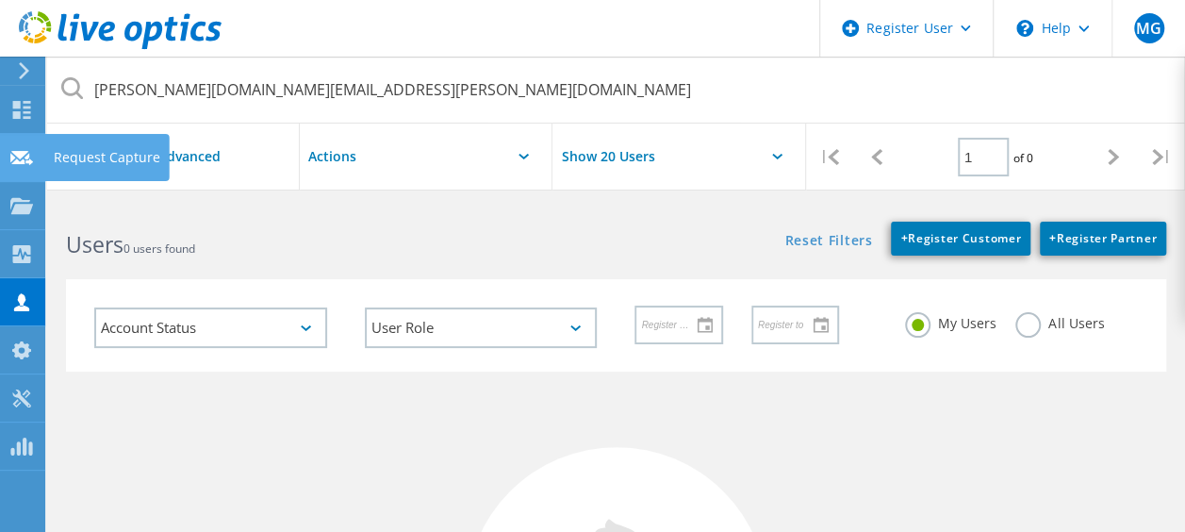
click at [20, 160] on use at bounding box center [21, 157] width 23 height 14
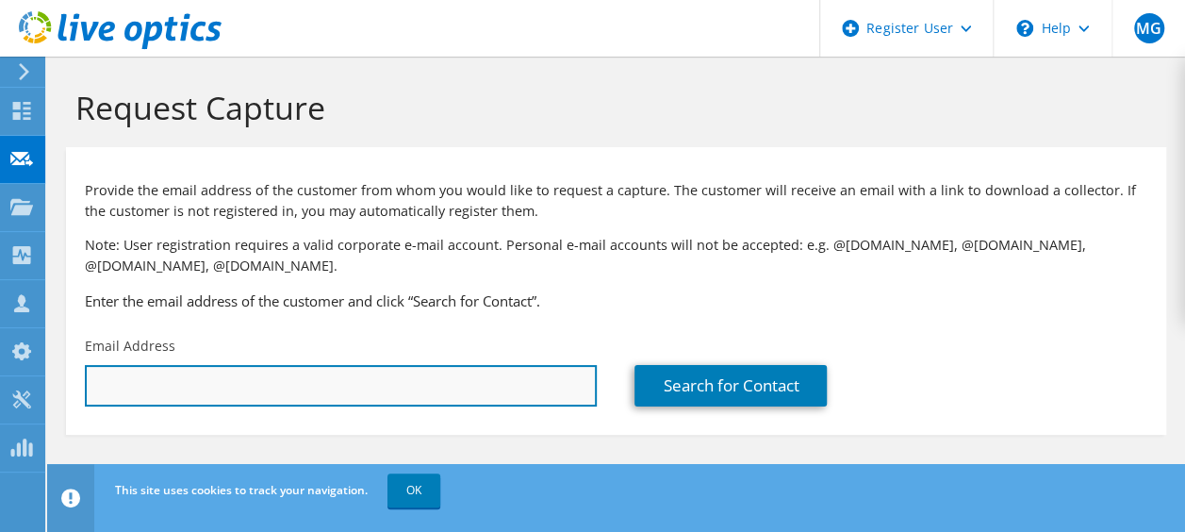
click at [249, 386] on input "text" at bounding box center [341, 385] width 512 height 41
paste input "josh.hyatt@aecc.com>;"
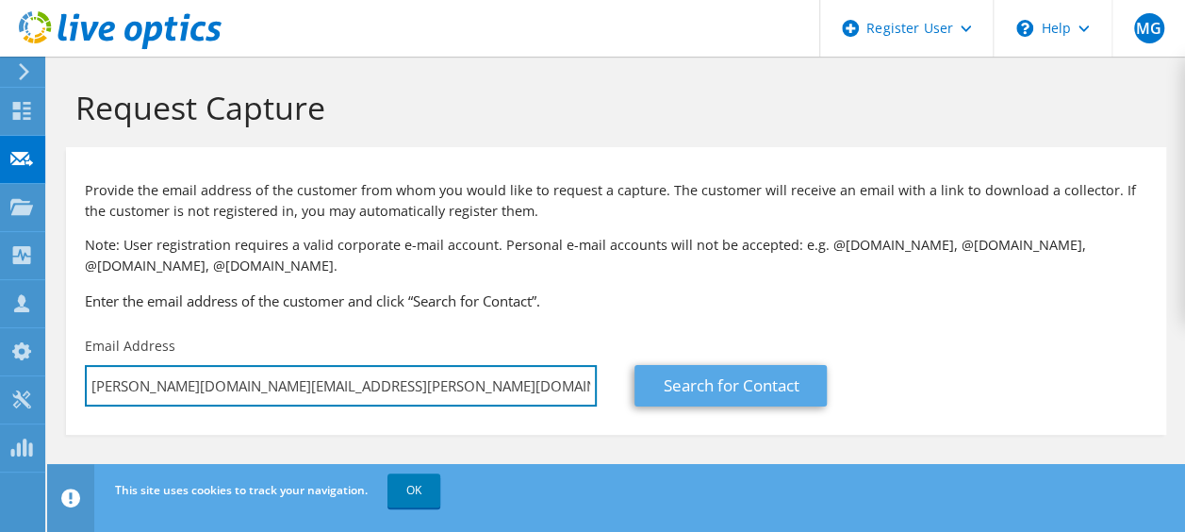
type input "josh.hyatt@aecc.com"
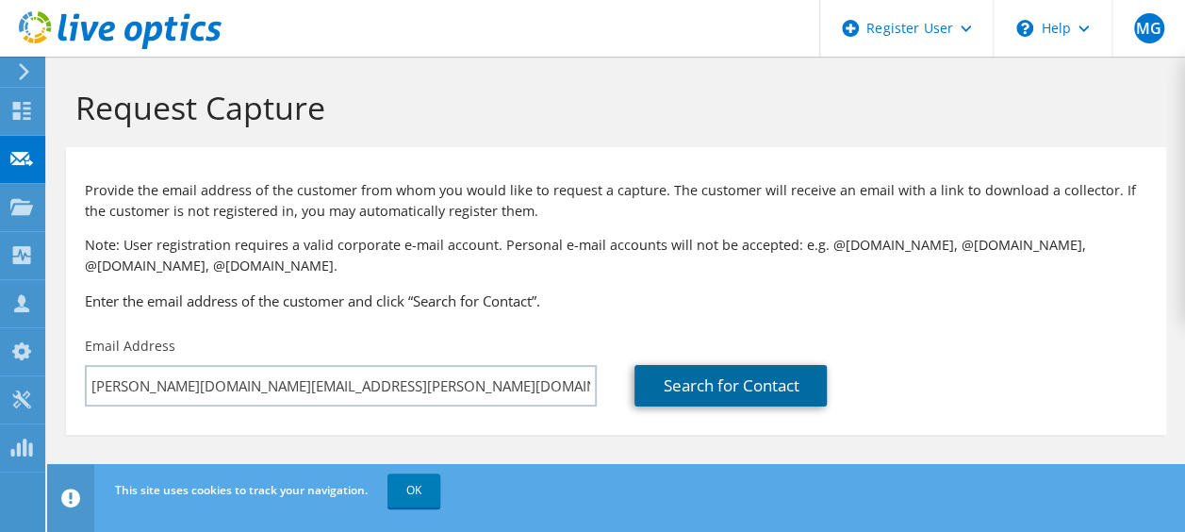
click at [707, 400] on link "Search for Contact" at bounding box center [730, 385] width 192 height 41
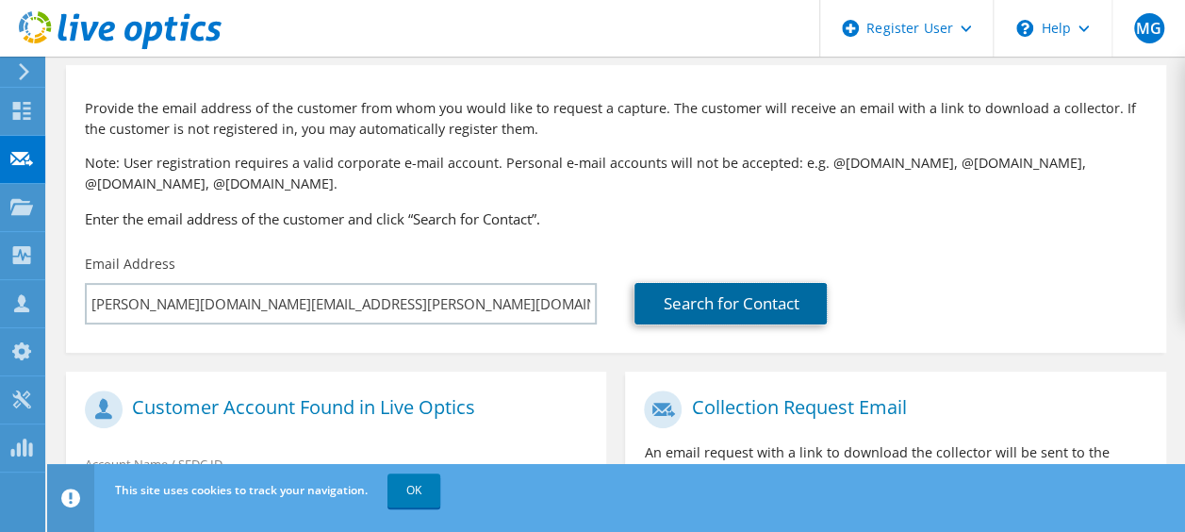
scroll to position [48, 0]
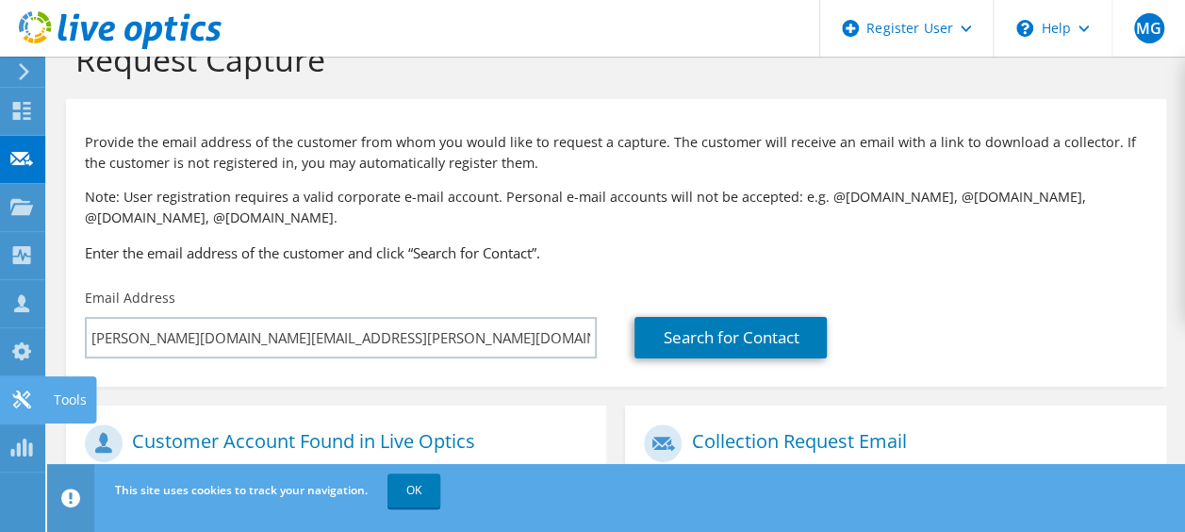
click at [27, 402] on use at bounding box center [21, 399] width 18 height 18
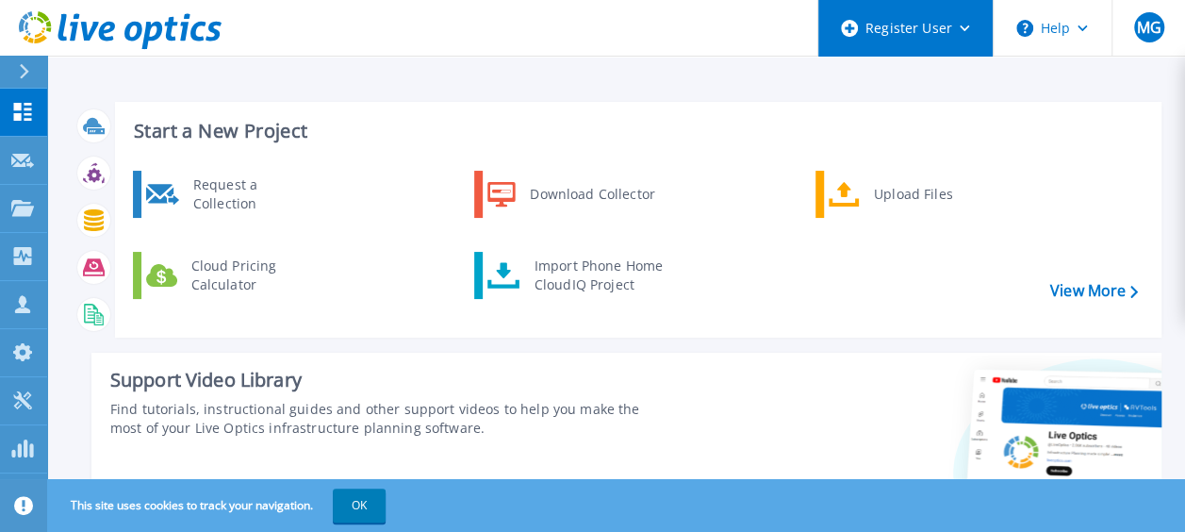
click at [941, 39] on div "Register User" at bounding box center [905, 28] width 174 height 57
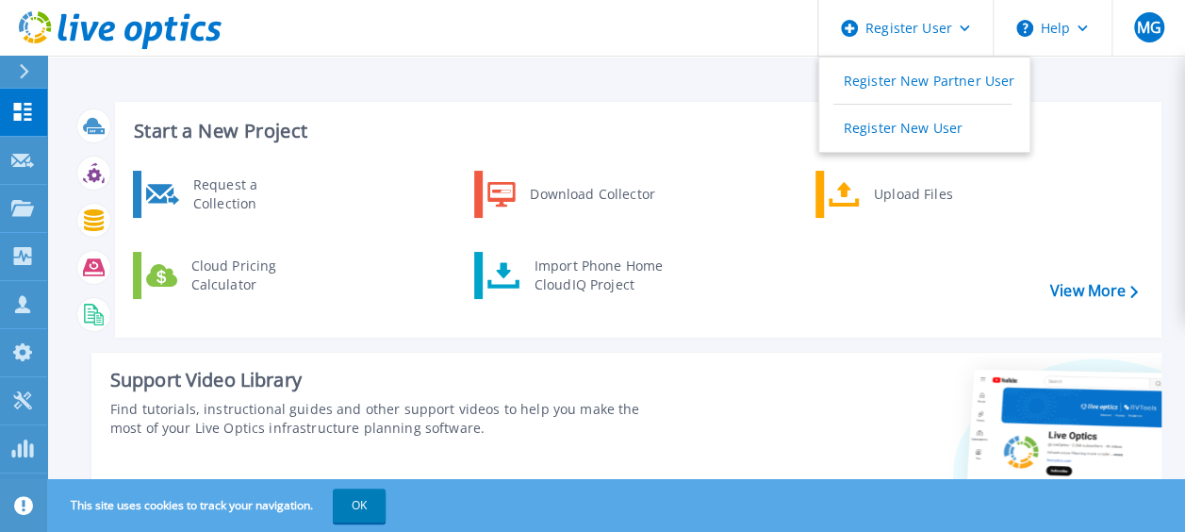
click at [720, 94] on div "Start a New Project Request a Collection Download Collector Upload Files Cloud …" at bounding box center [617, 336] width 1089 height 498
